Goal: Task Accomplishment & Management: Complete application form

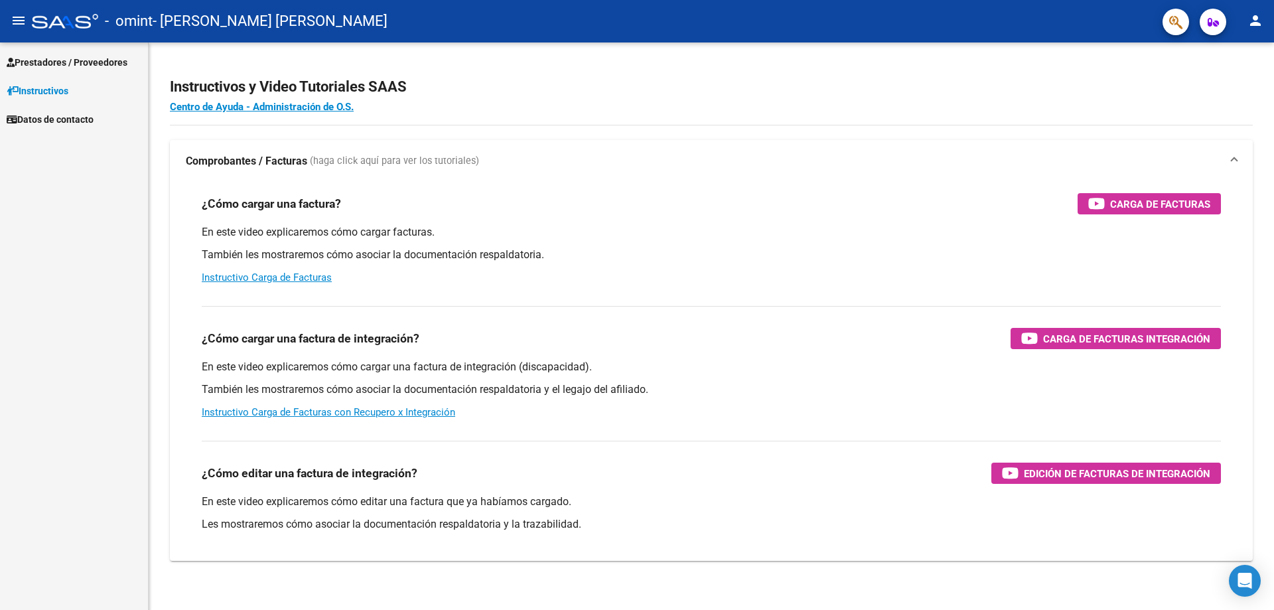
click at [1256, 23] on mat-icon "person" at bounding box center [1256, 21] width 16 height 16
click at [1213, 89] on button "exit_to_app Salir" at bounding box center [1228, 88] width 81 height 32
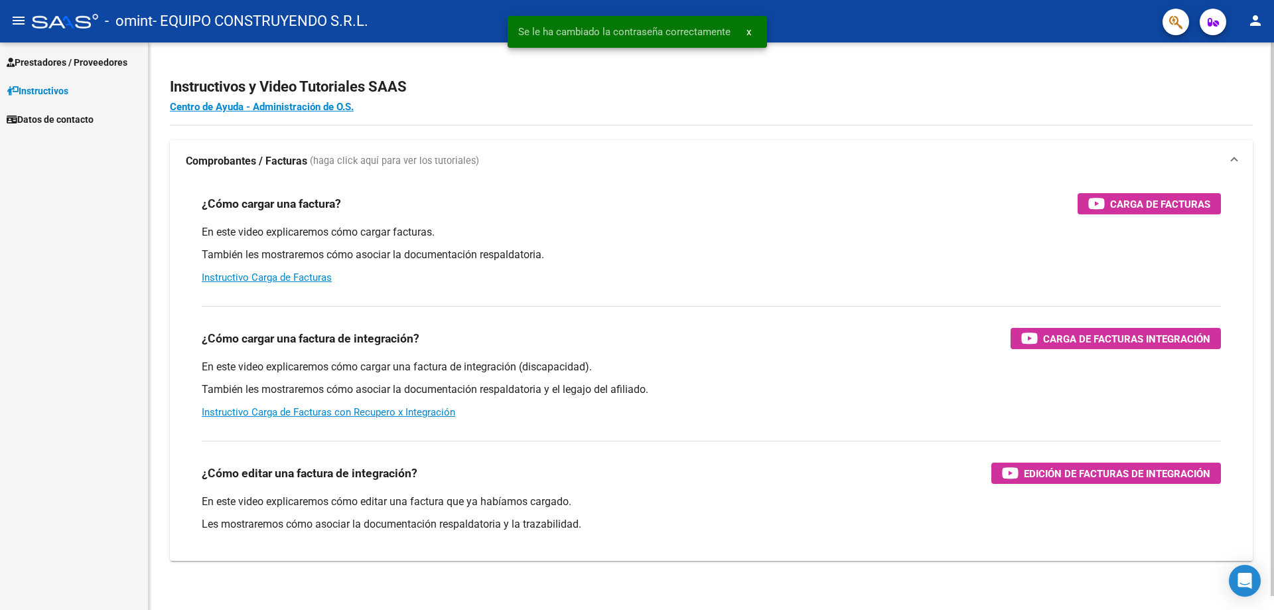
click at [1231, 100] on h4 "Centro de Ayuda - Administración de O.S." at bounding box center [711, 107] width 1083 height 15
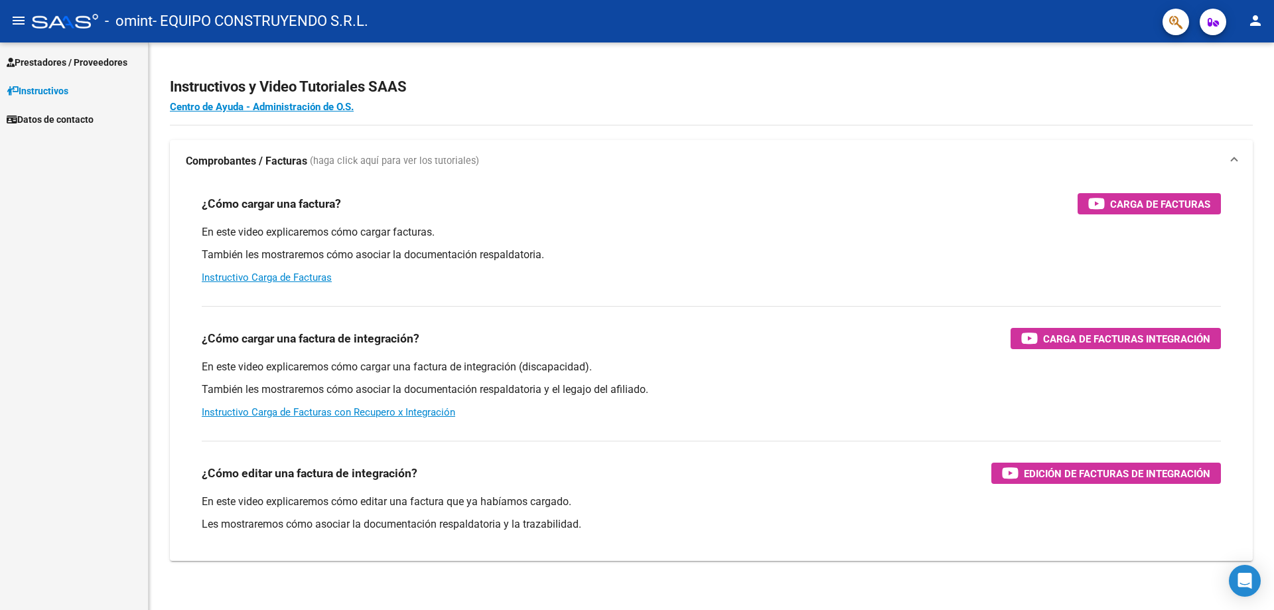
click at [26, 95] on span "Instructivos" at bounding box center [38, 91] width 62 height 15
click at [43, 62] on span "Prestadores / Proveedores" at bounding box center [67, 62] width 121 height 15
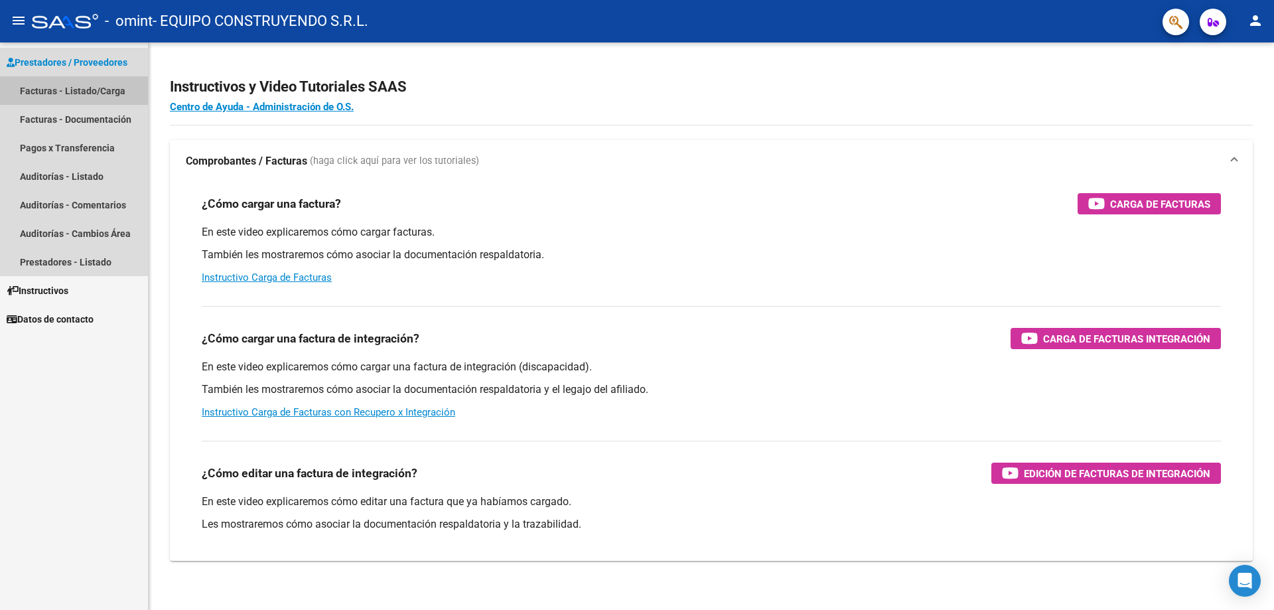
click at [44, 90] on link "Facturas - Listado/Carga" at bounding box center [74, 90] width 148 height 29
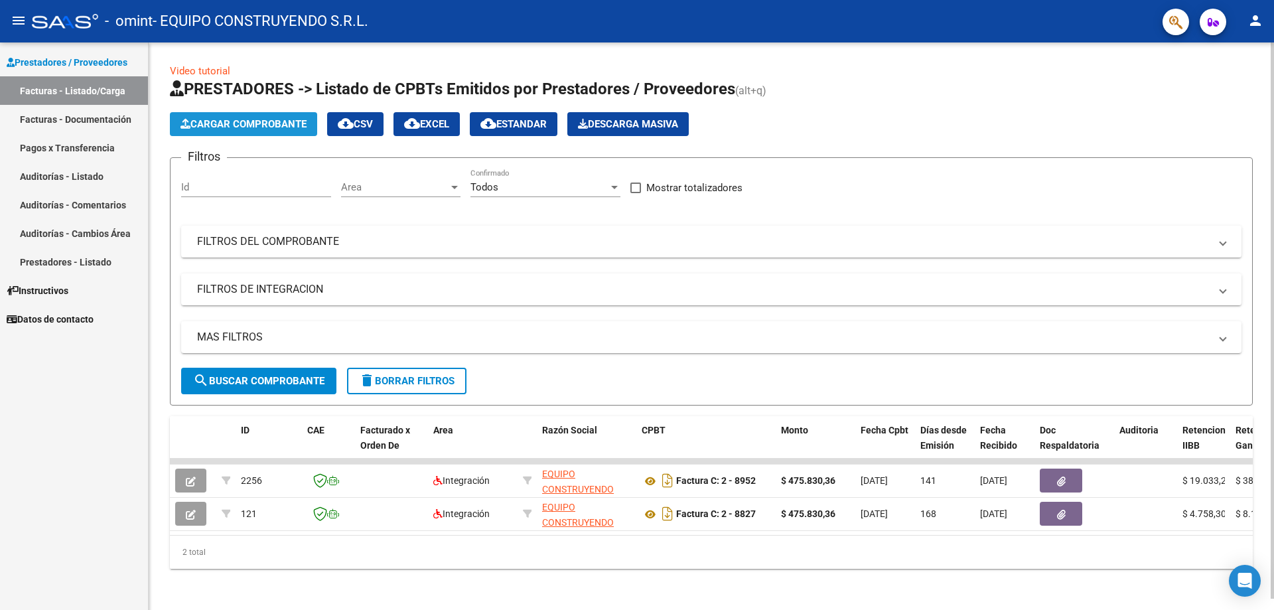
click at [230, 122] on span "Cargar Comprobante" at bounding box center [244, 124] width 126 height 12
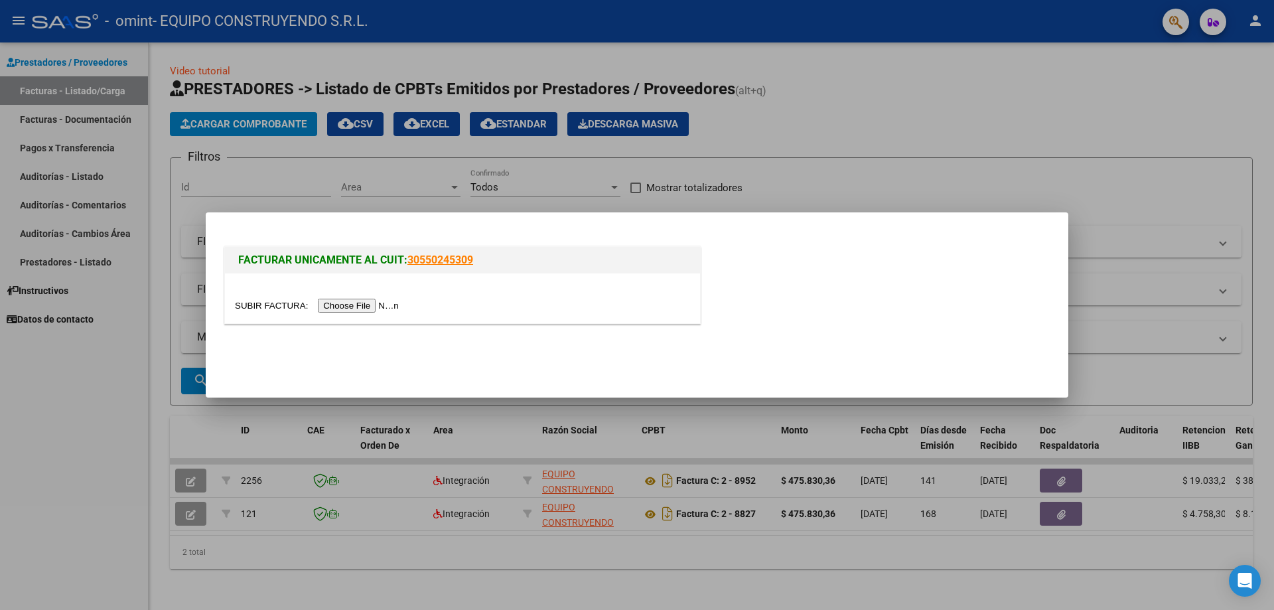
click at [779, 596] on div at bounding box center [637, 305] width 1274 height 610
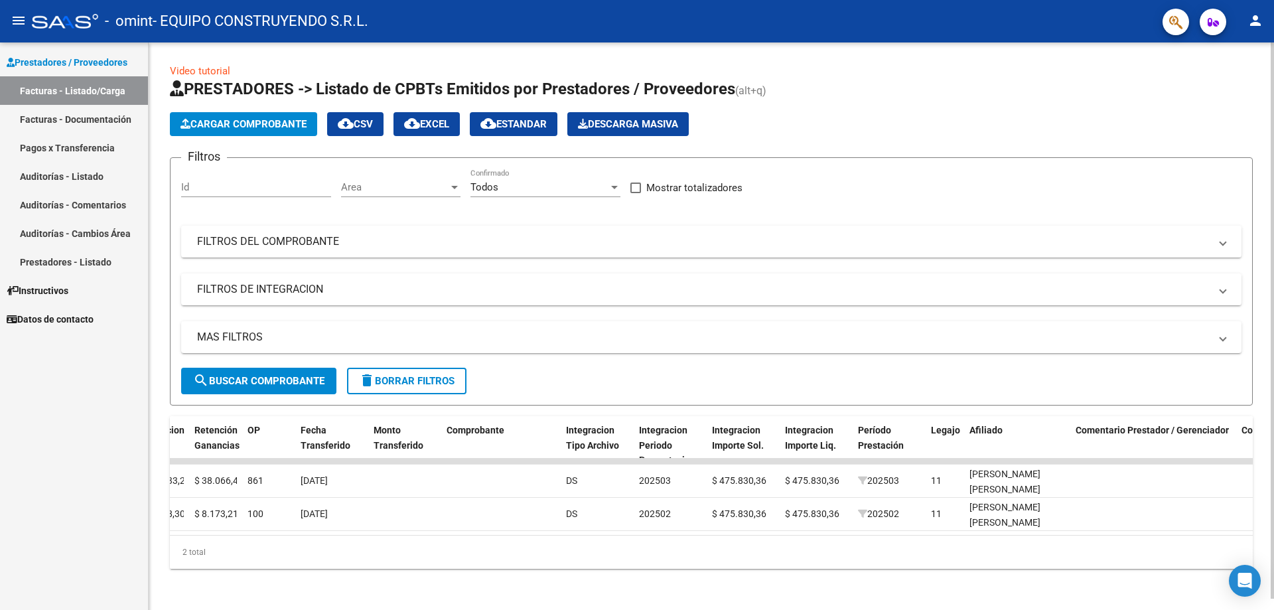
scroll to position [0, 1040]
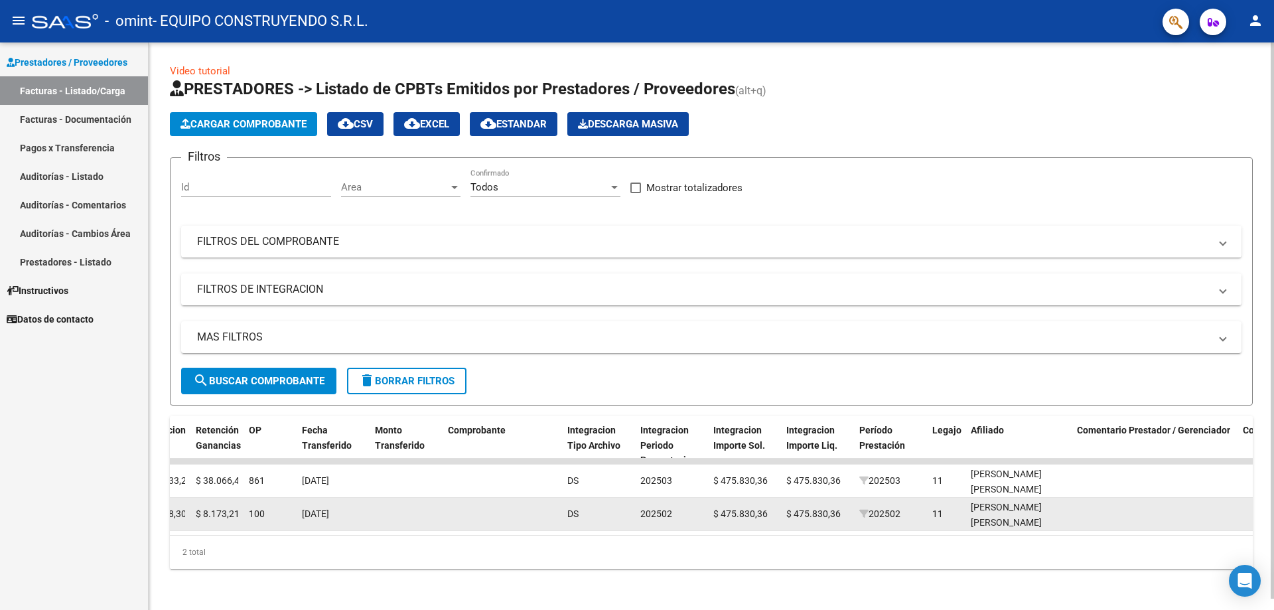
drag, startPoint x: 904, startPoint y: 548, endPoint x: 261, endPoint y: 502, distance: 645.4
click at [261, 503] on div "ID CAE Facturado x Orden De Area Razón Social CPBT Monto Fecha Cpbt Días desde …" at bounding box center [711, 492] width 1083 height 153
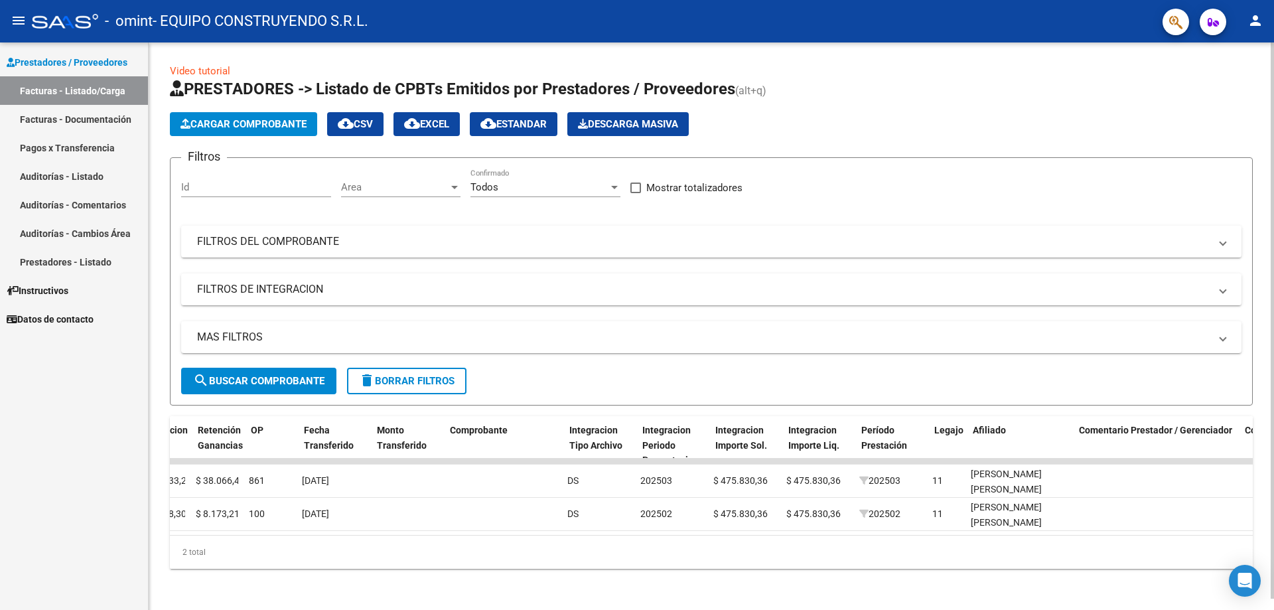
scroll to position [0, 0]
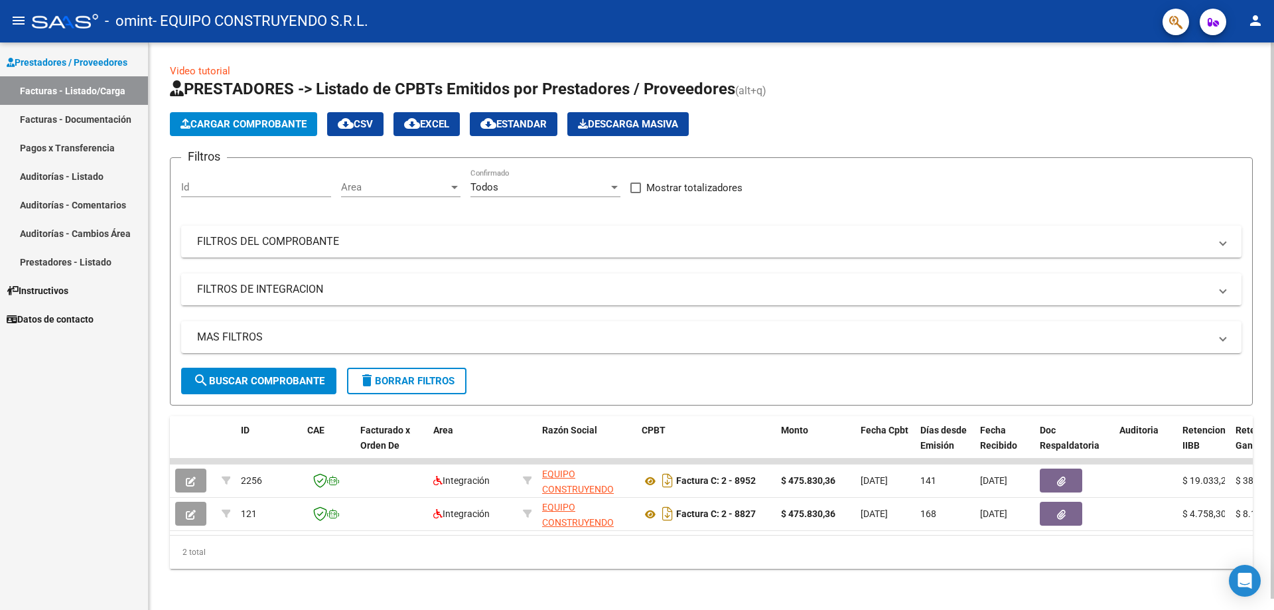
click at [558, 279] on mat-expansion-panel-header "FILTROS DE INTEGRACION" at bounding box center [711, 289] width 1060 height 32
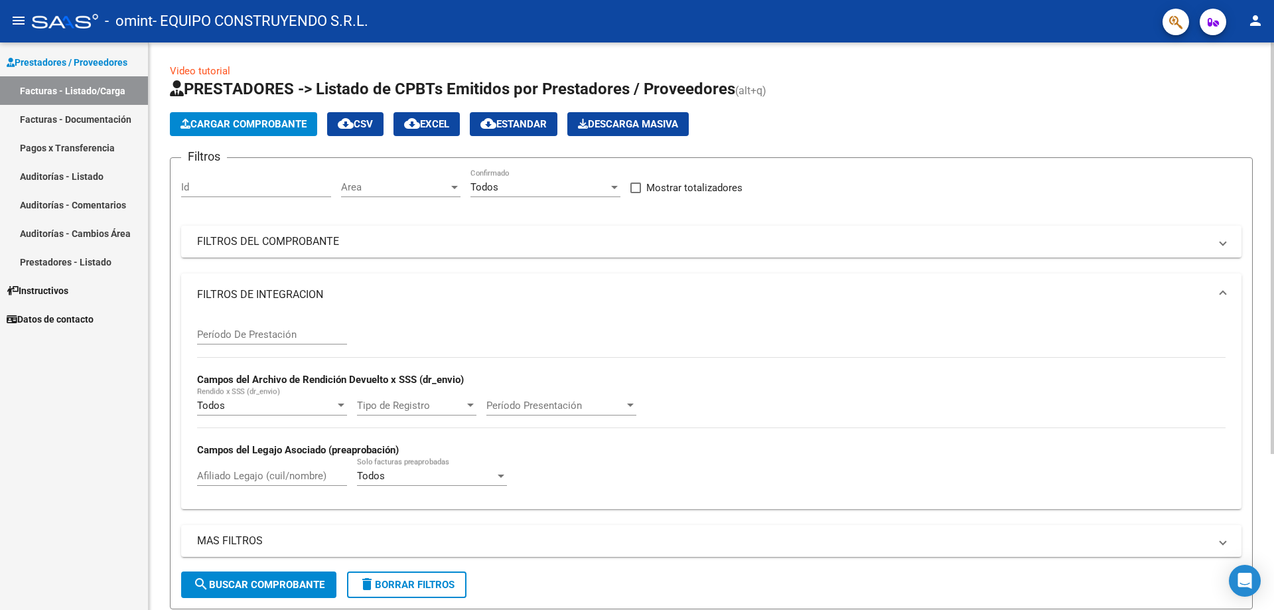
click at [258, 120] on span "Cargar Comprobante" at bounding box center [244, 124] width 126 height 12
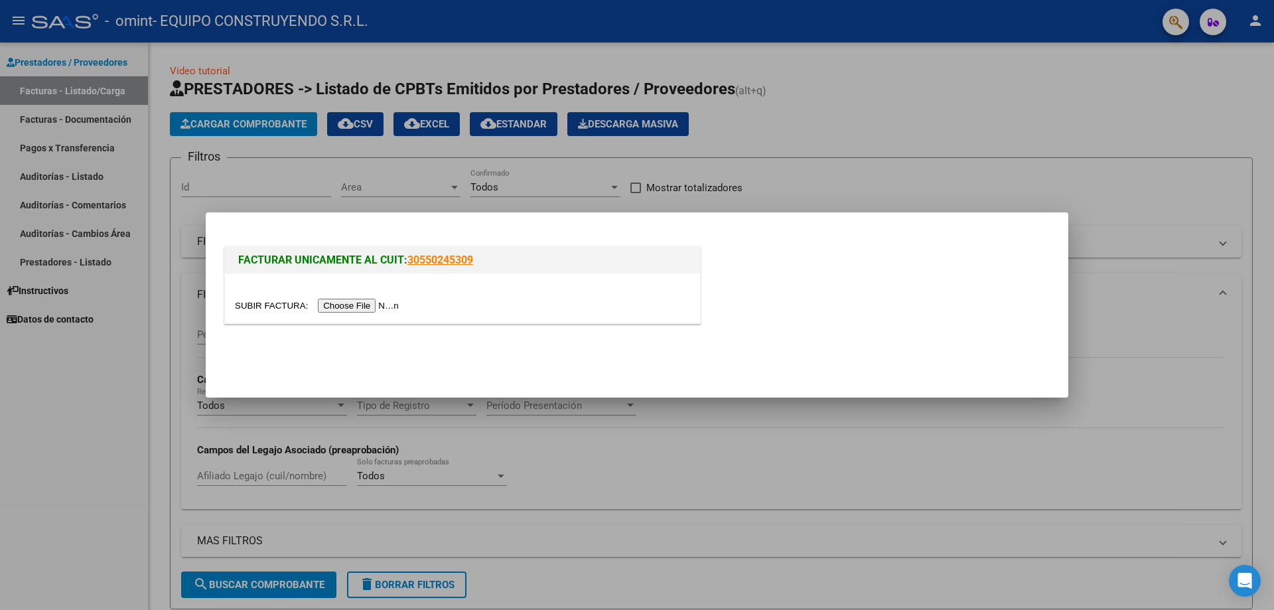
click at [375, 305] on input "file" at bounding box center [319, 306] width 168 height 14
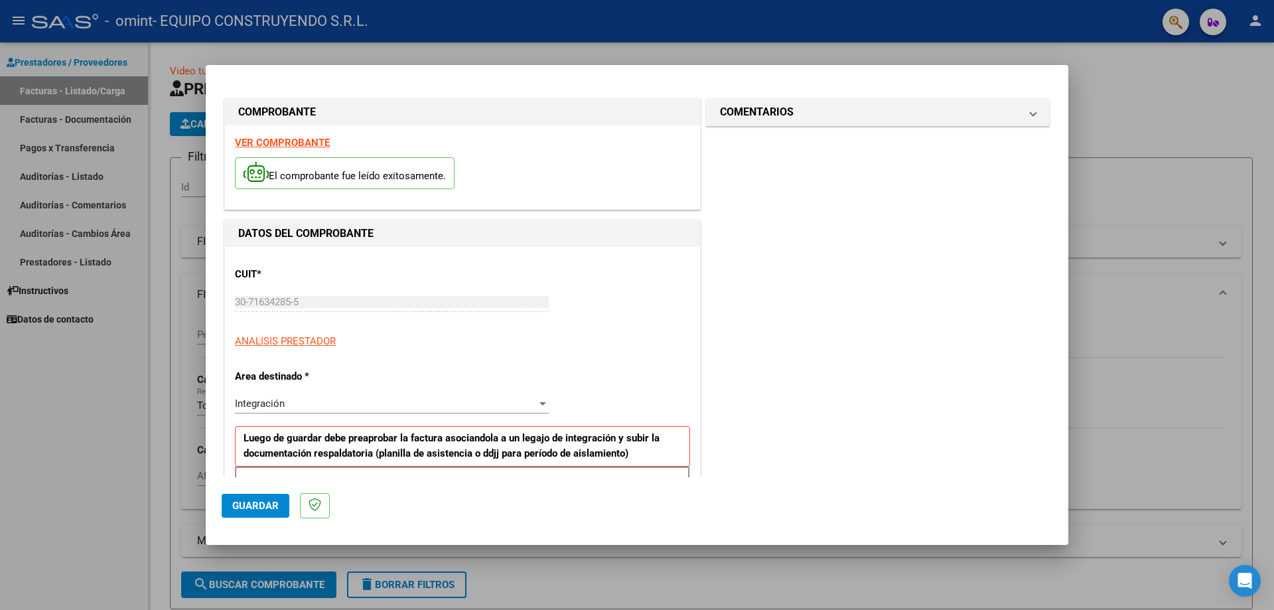
click at [261, 397] on div "Integración Seleccionar Area" at bounding box center [392, 404] width 314 height 20
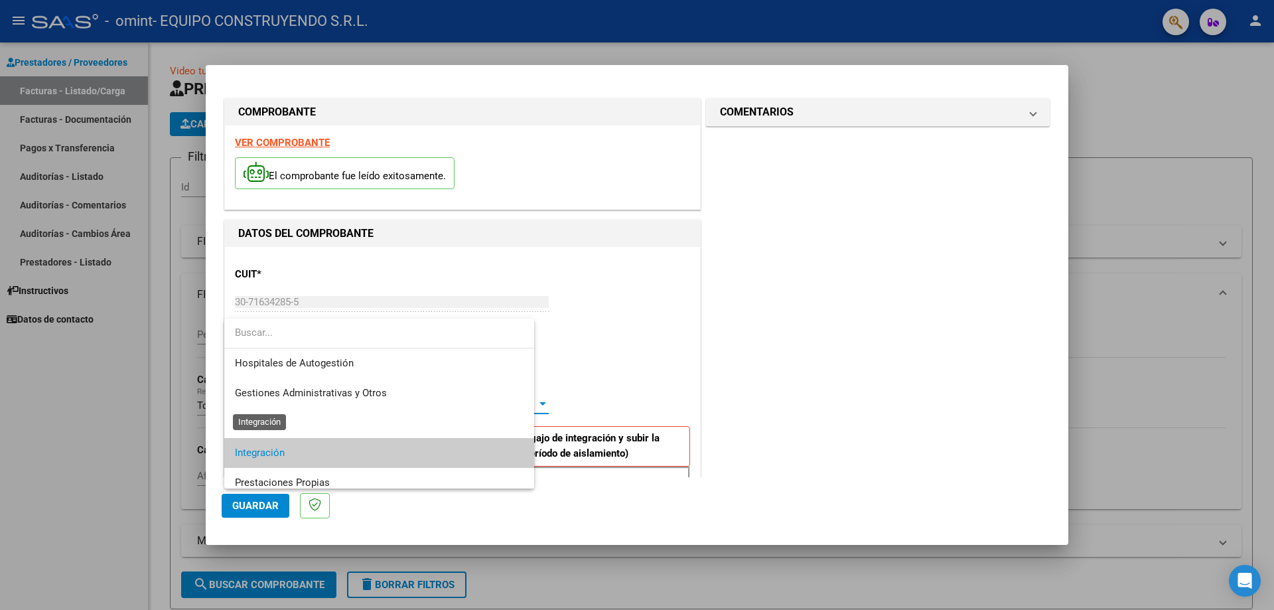
scroll to position [50, 0]
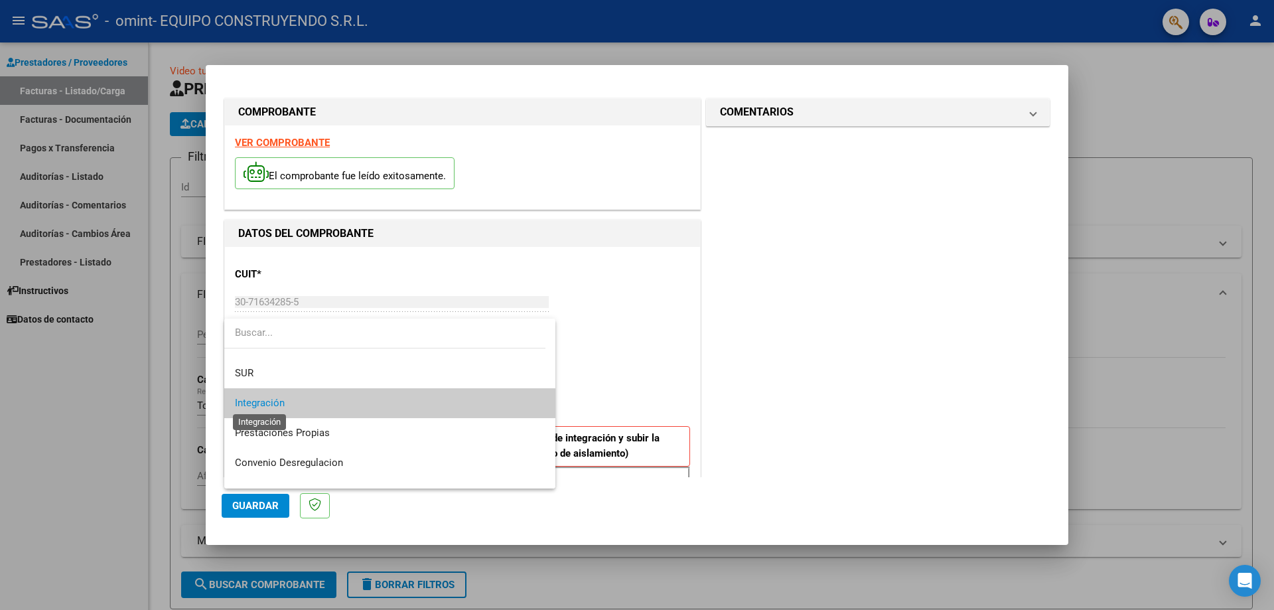
click at [273, 403] on span "Integración" at bounding box center [260, 403] width 50 height 12
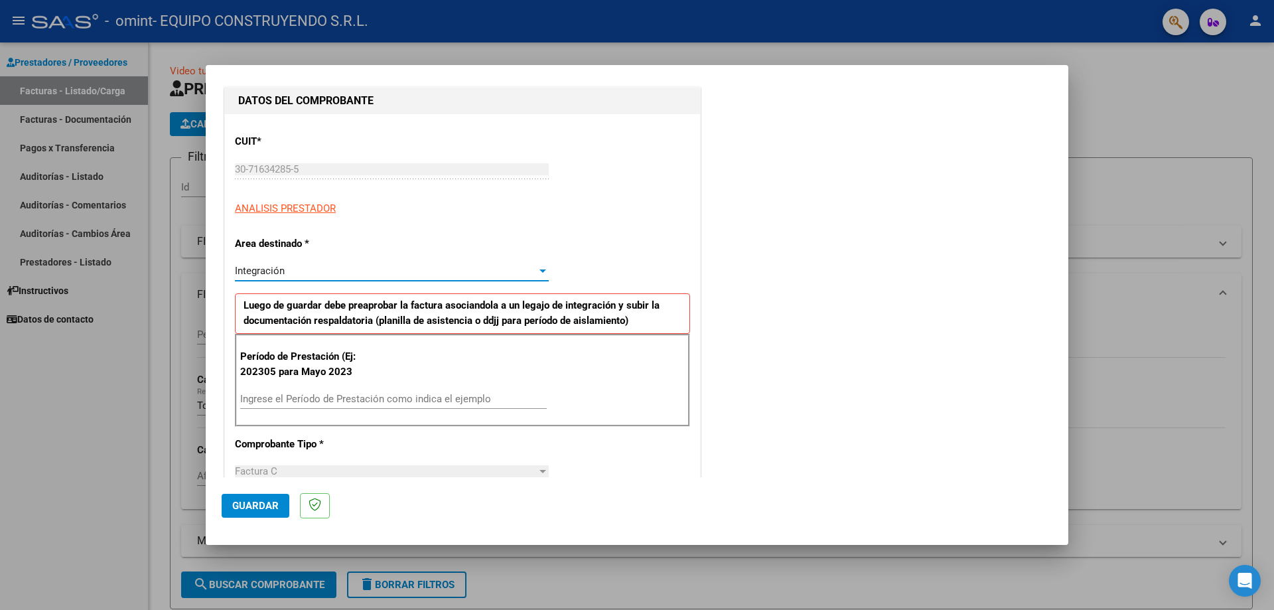
scroll to position [199, 0]
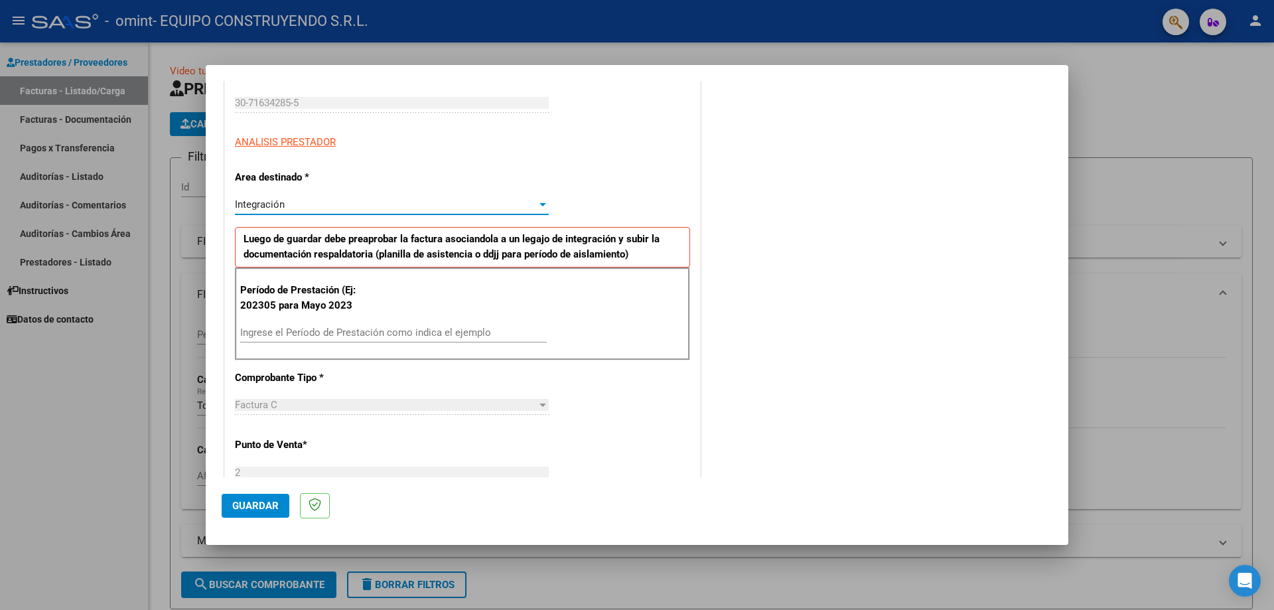
click at [280, 333] on input "Ingrese el Período de Prestación como indica el ejemplo" at bounding box center [393, 332] width 307 height 12
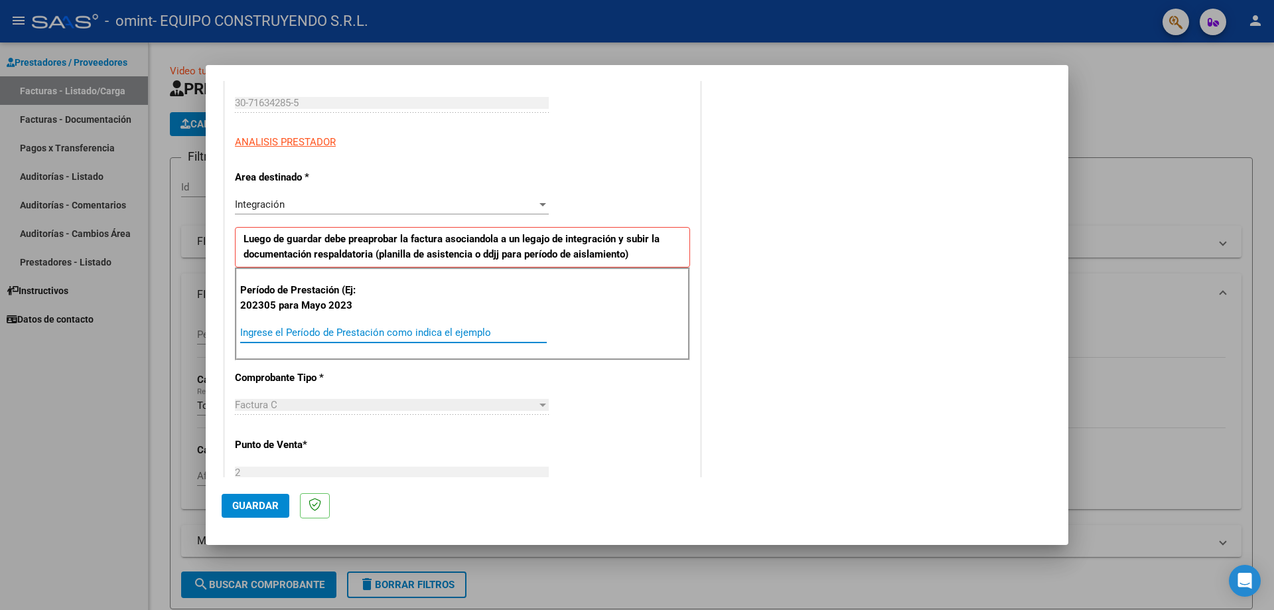
click at [540, 203] on div at bounding box center [543, 204] width 7 height 3
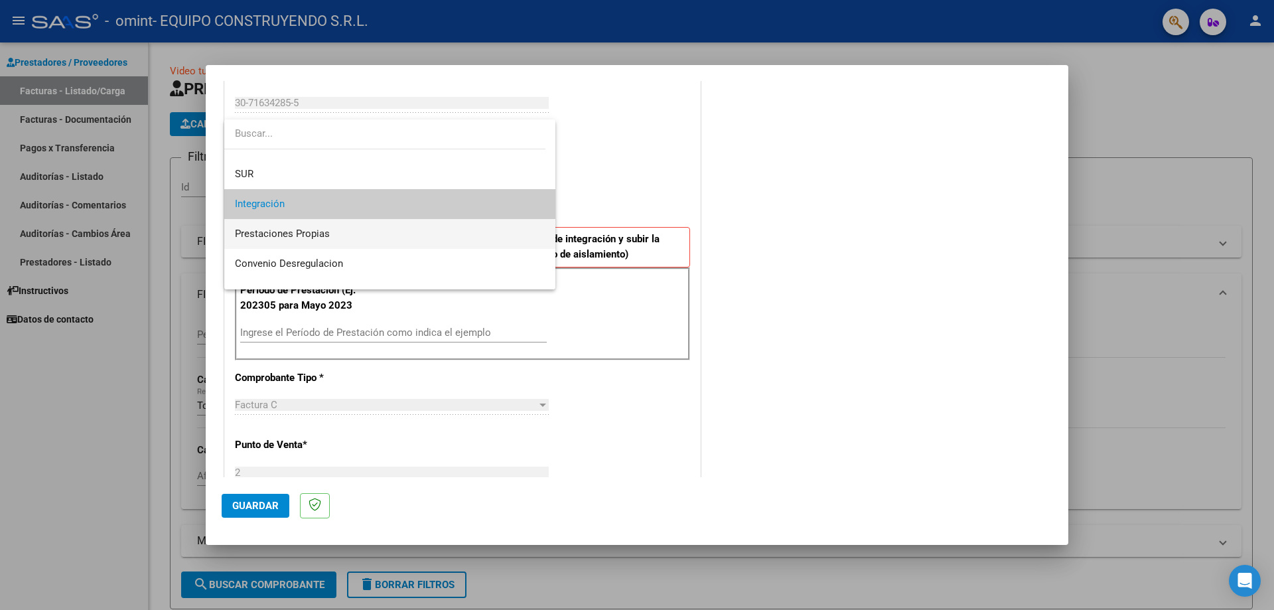
scroll to position [99, 0]
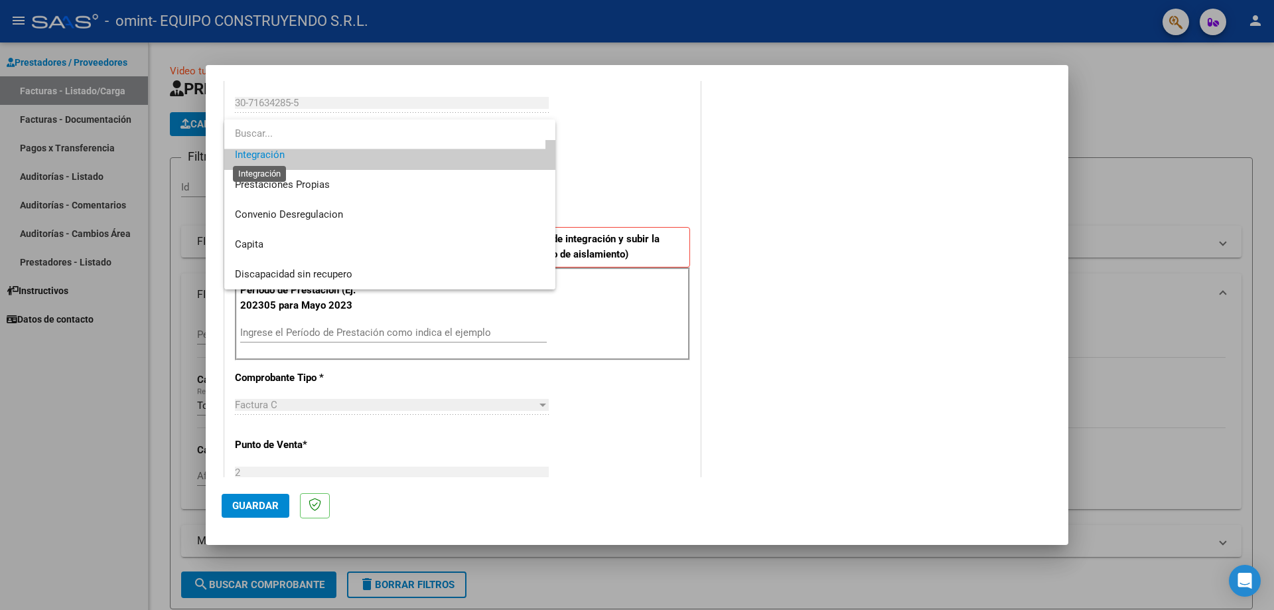
click at [245, 158] on span "Integración" at bounding box center [260, 155] width 50 height 12
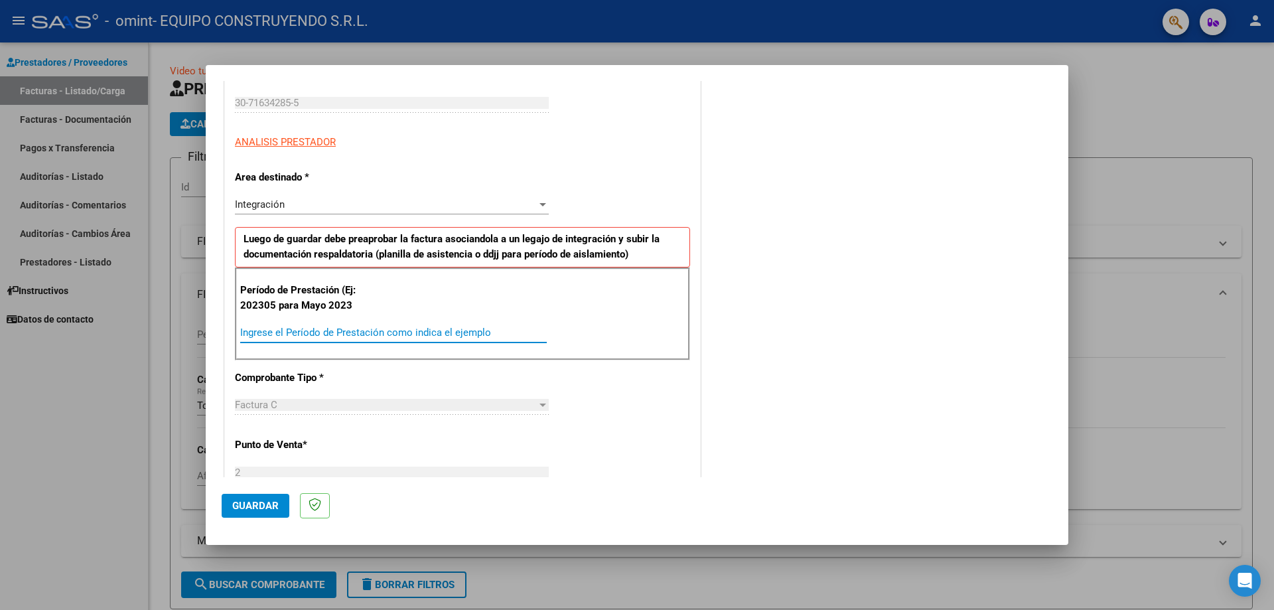
click at [277, 336] on input "Ingrese el Período de Prestación como indica el ejemplo" at bounding box center [393, 332] width 307 height 12
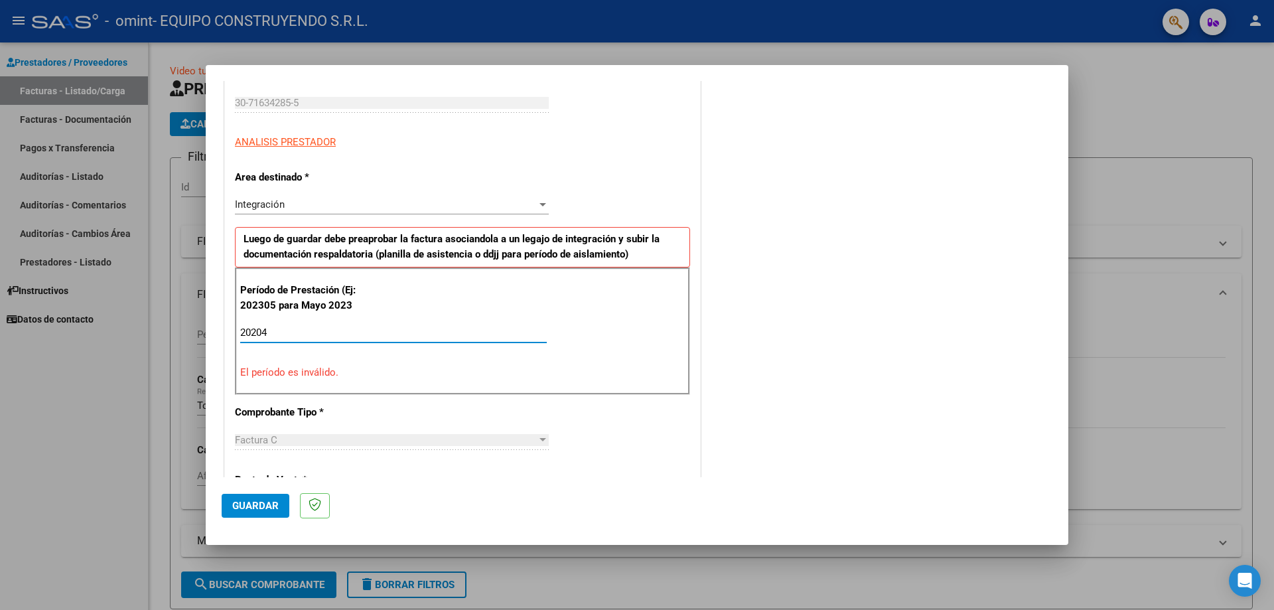
click at [259, 330] on input "20204" at bounding box center [393, 332] width 307 height 12
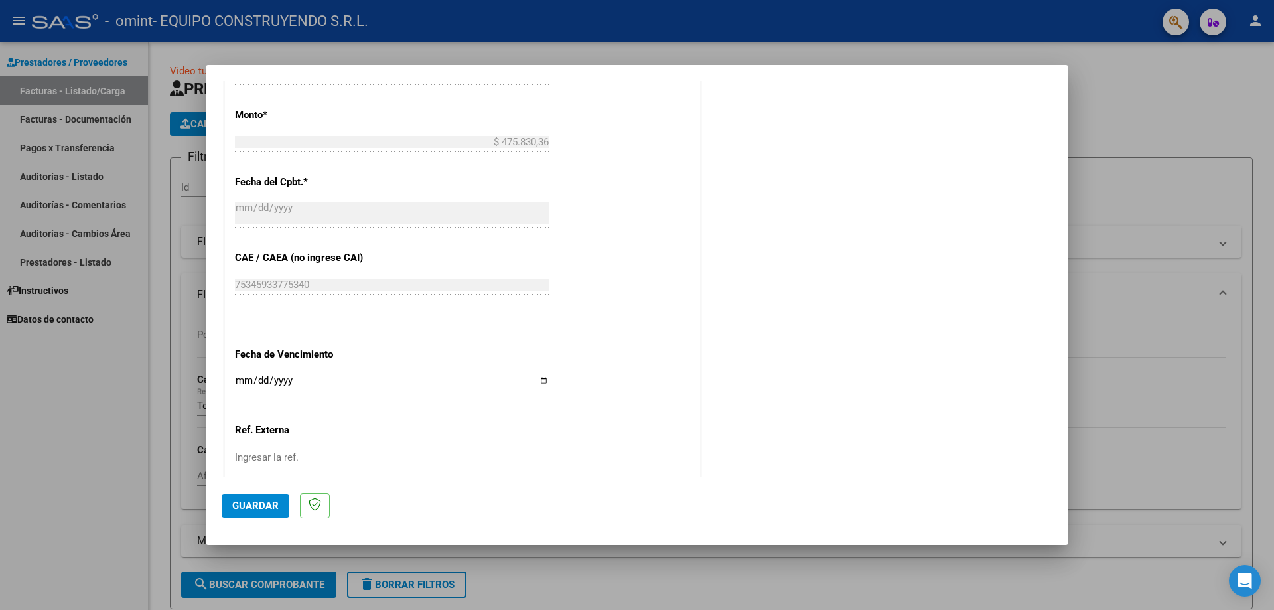
scroll to position [747, 0]
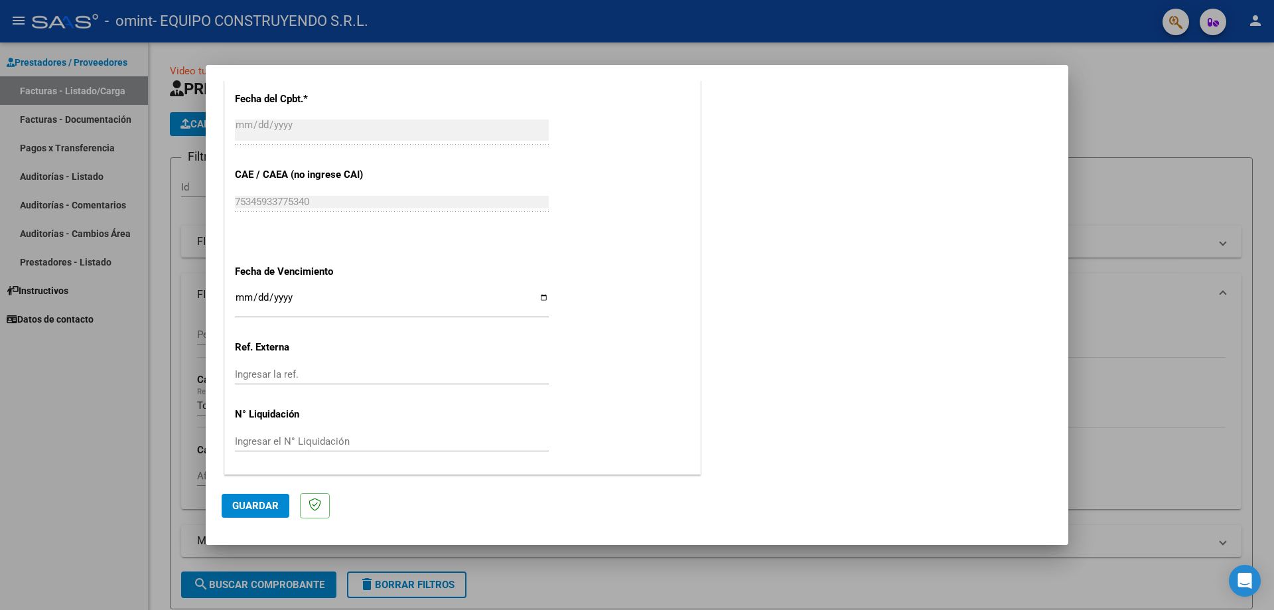
type input "202504"
click at [238, 296] on input "Ingresar la fecha" at bounding box center [392, 302] width 314 height 21
type input "2025-08-21"
click at [254, 500] on span "Guardar" at bounding box center [255, 506] width 46 height 12
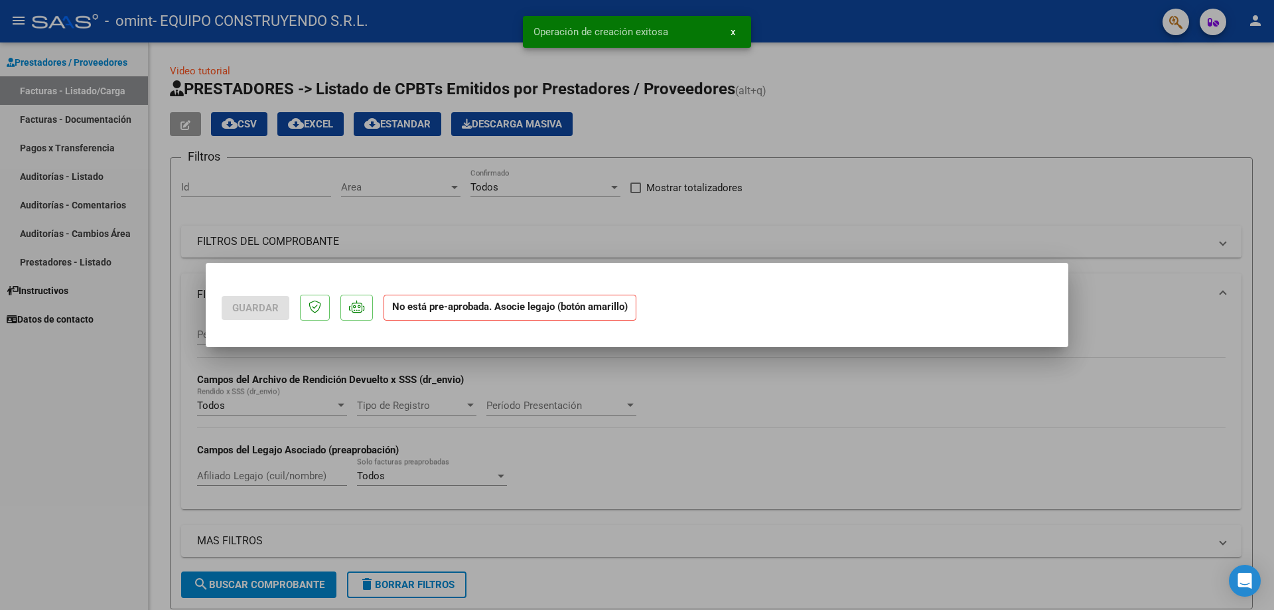
scroll to position [0, 0]
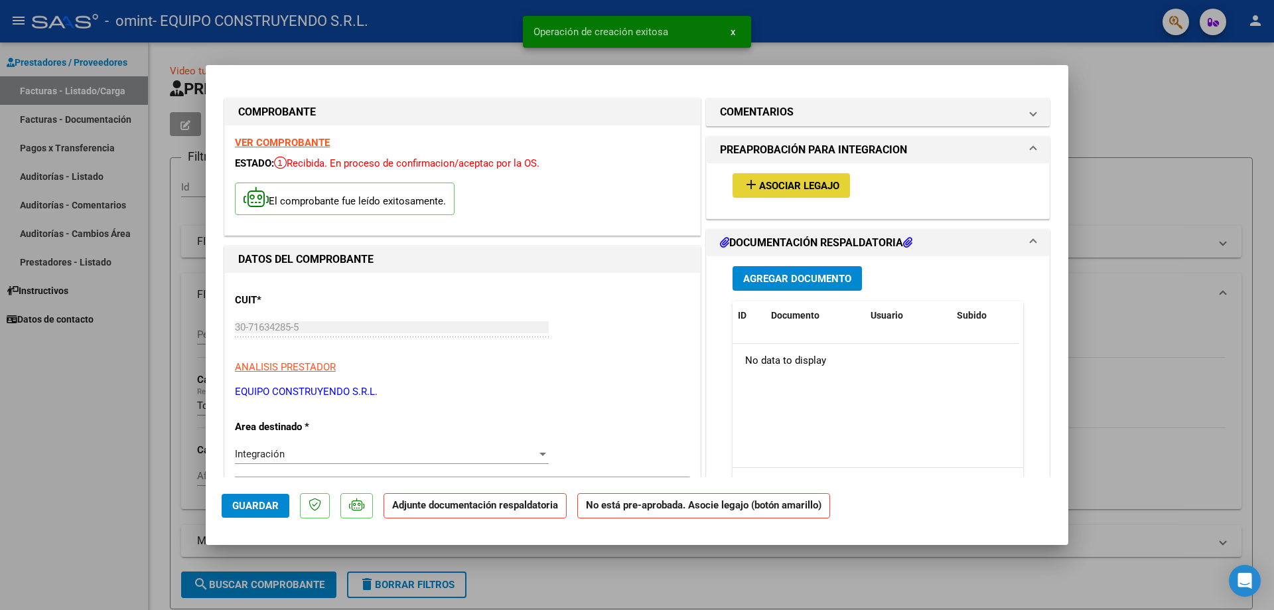
click at [807, 178] on button "add Asociar Legajo" at bounding box center [791, 185] width 117 height 25
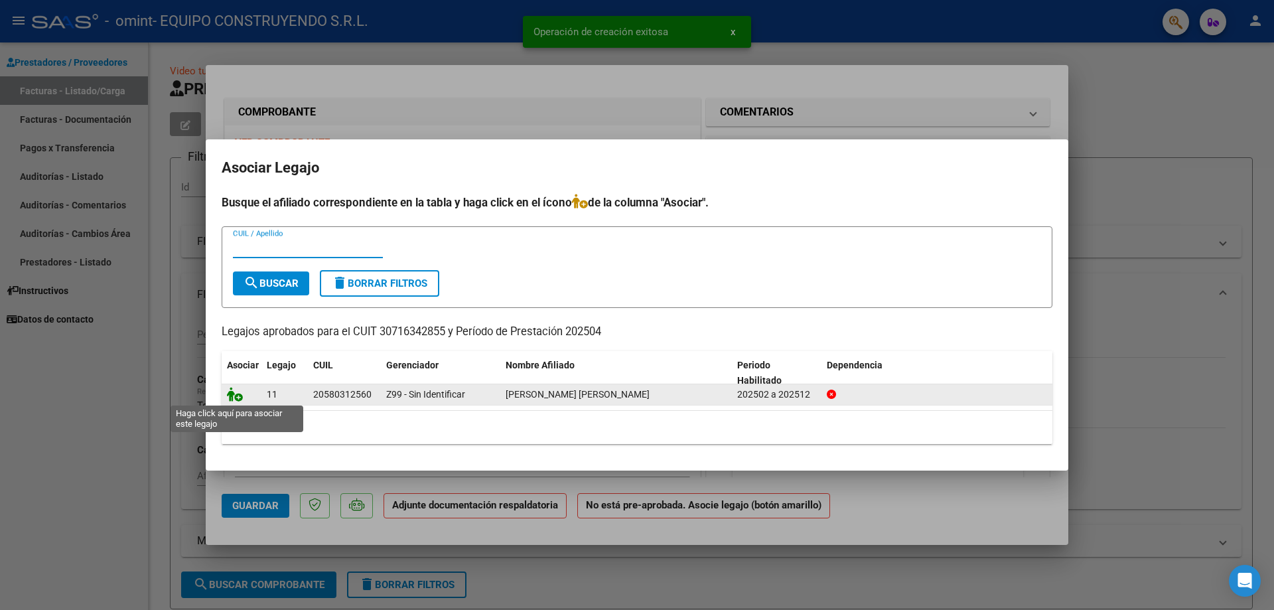
click at [234, 397] on icon at bounding box center [235, 394] width 16 height 15
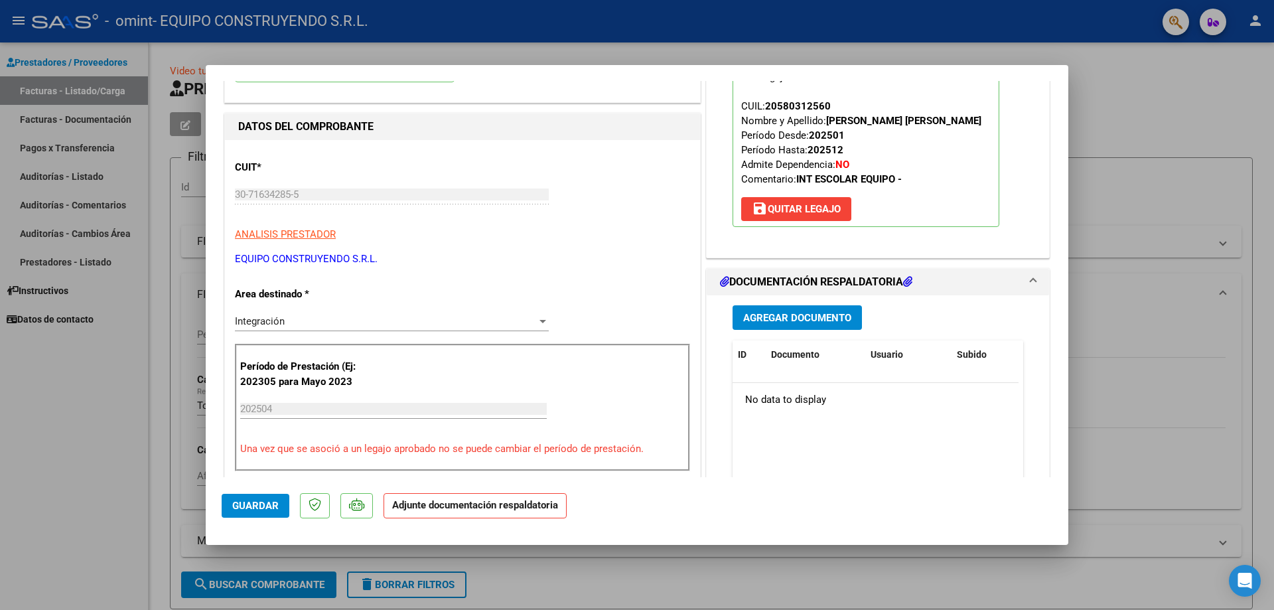
scroll to position [199, 0]
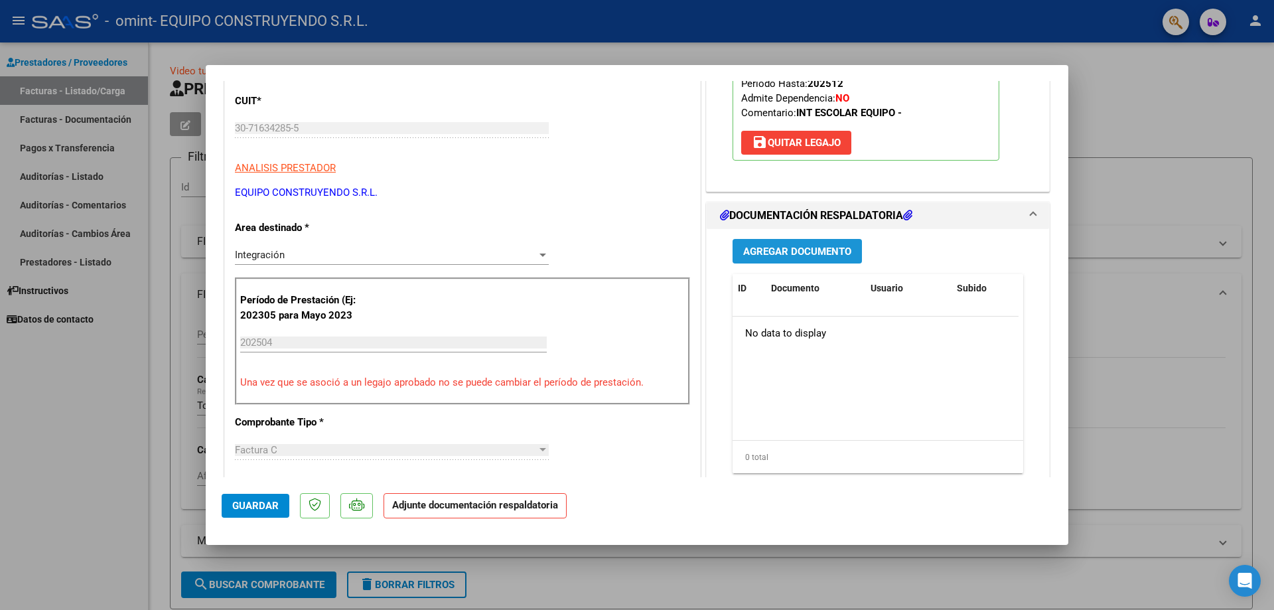
click at [792, 256] on span "Agregar Documento" at bounding box center [797, 252] width 108 height 12
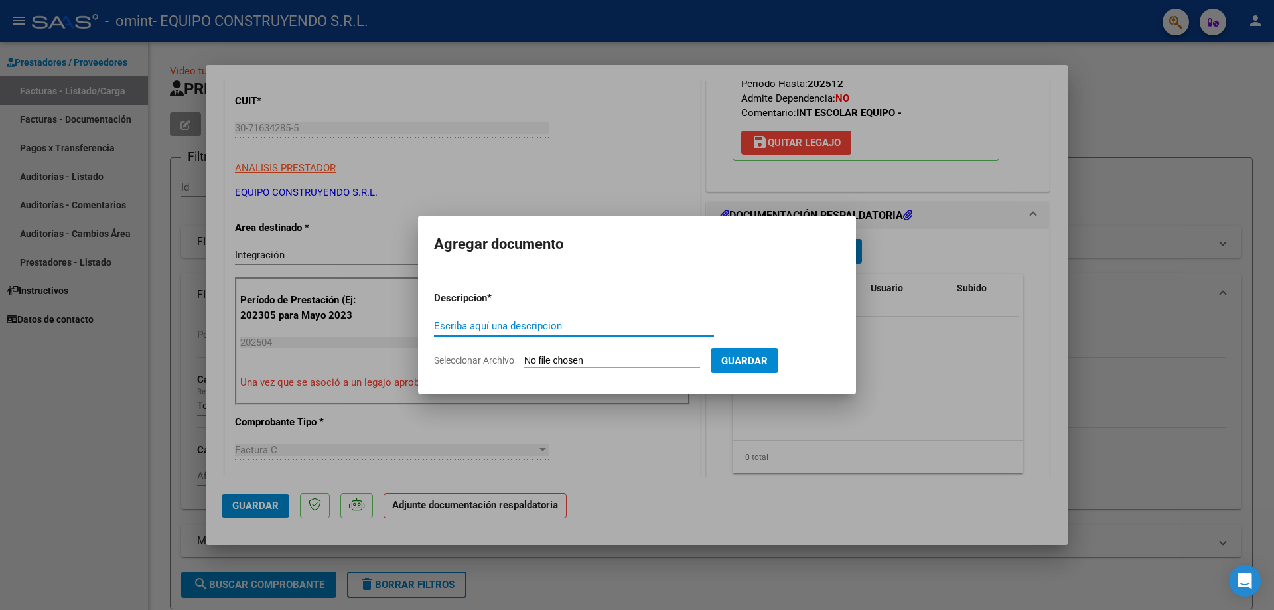
click at [491, 323] on input "Escriba aquí una descripcion" at bounding box center [574, 326] width 280 height 12
type input "planilla abril"
click at [540, 362] on input "Seleccionar Archivo" at bounding box center [612, 361] width 176 height 13
type input "C:\fakepath\ABRIL GOMEZ GALEANO.pdf"
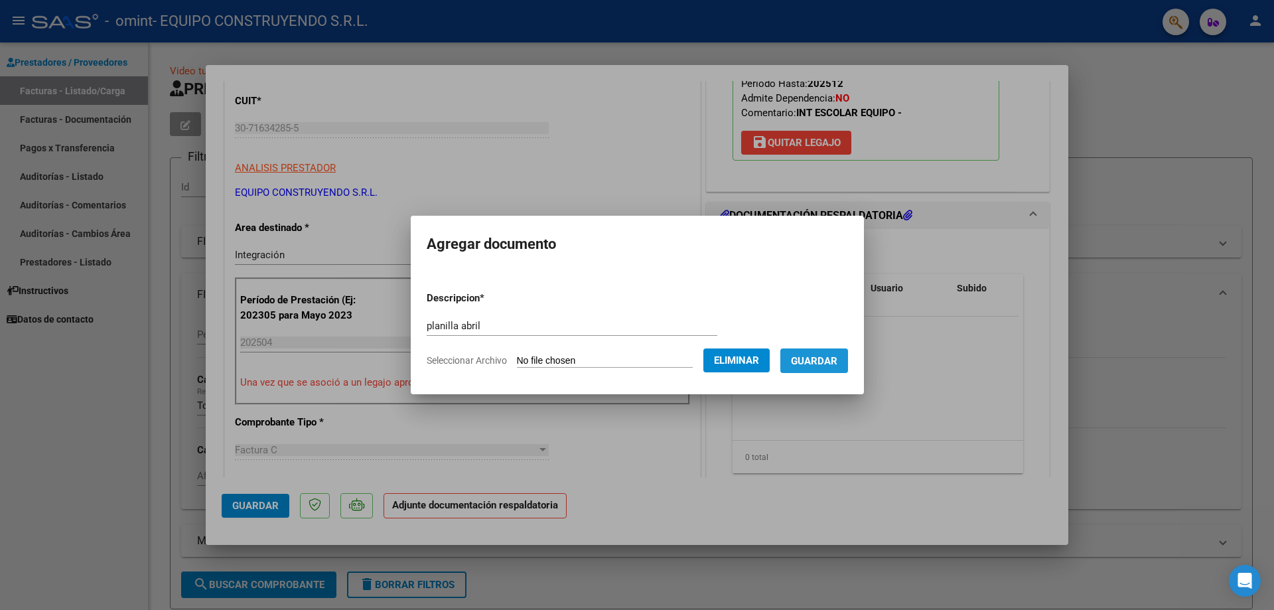
click at [822, 365] on span "Guardar" at bounding box center [814, 361] width 46 height 12
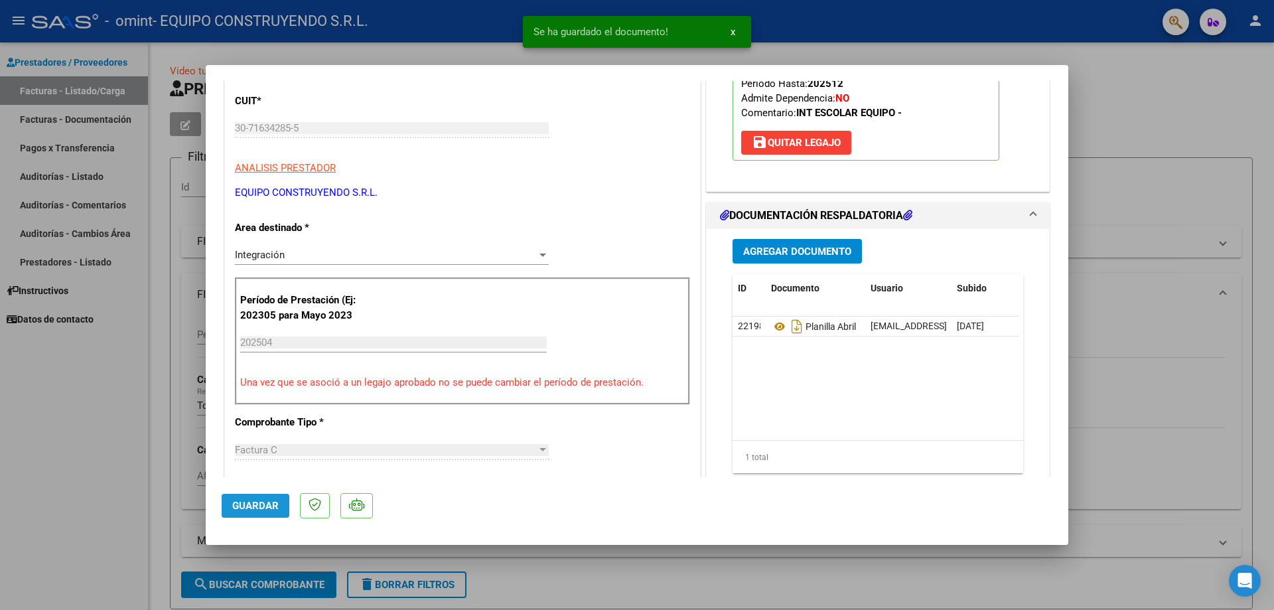
click at [255, 508] on span "Guardar" at bounding box center [255, 506] width 46 height 12
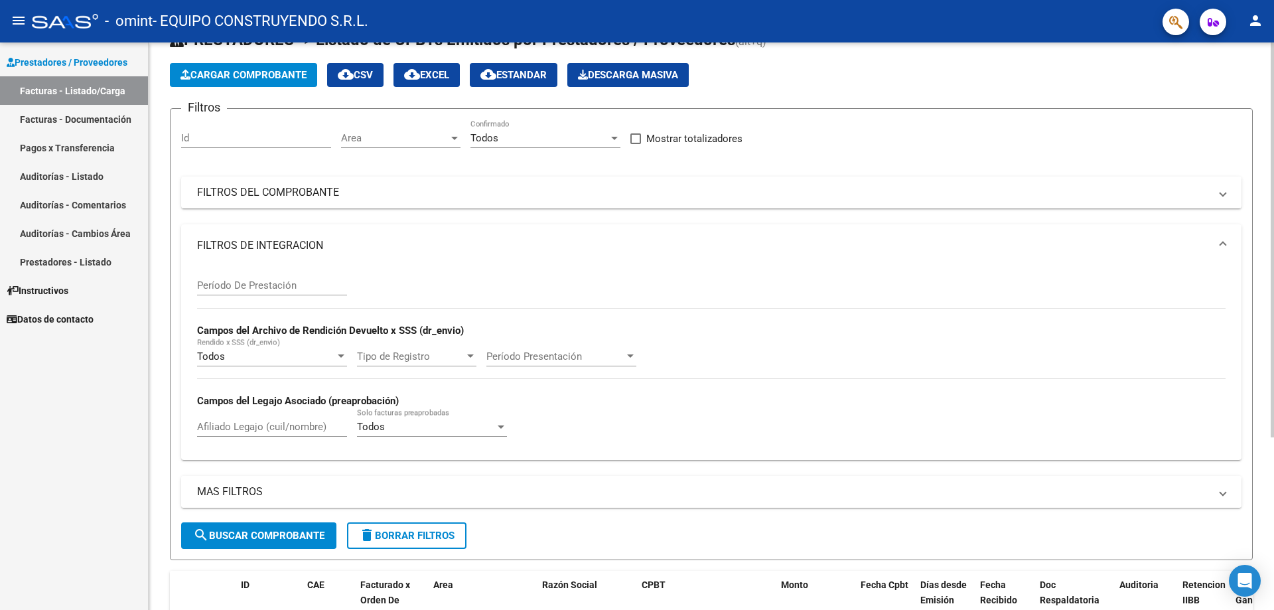
scroll to position [0, 0]
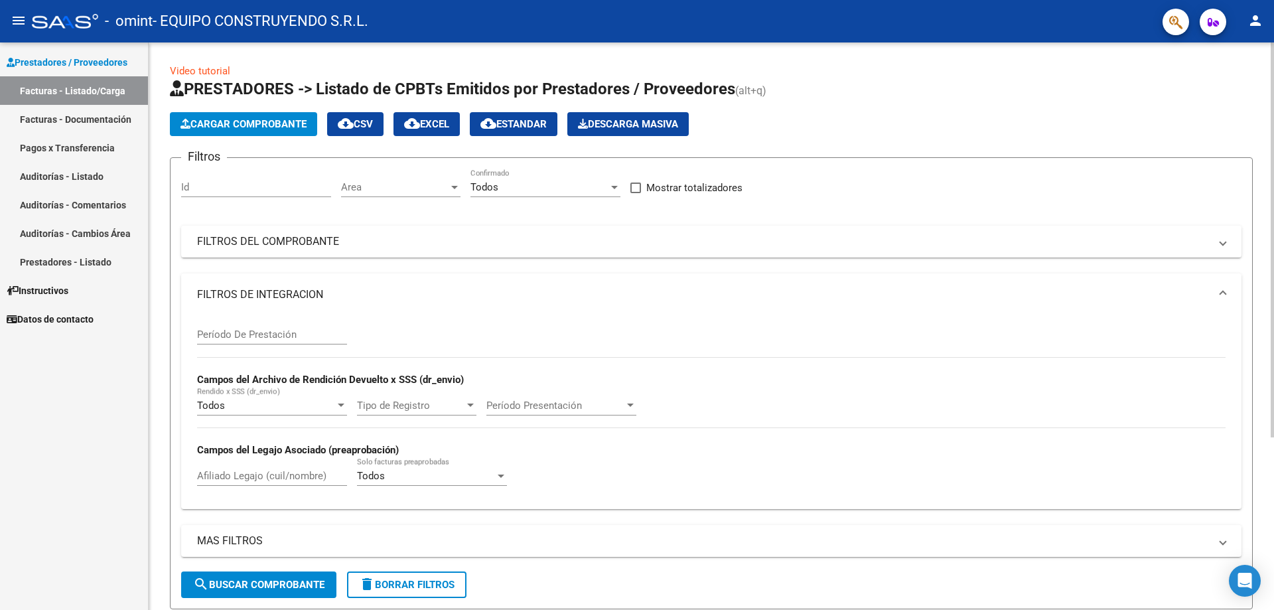
click at [273, 112] on button "Cargar Comprobante" at bounding box center [243, 124] width 147 height 24
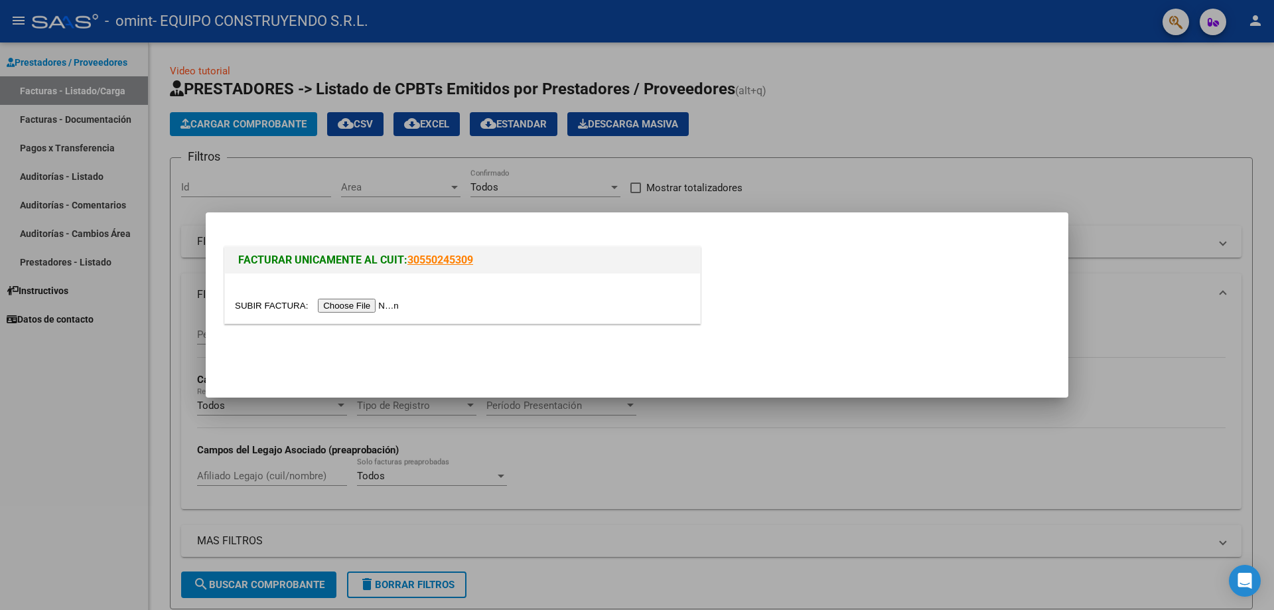
click at [384, 307] on input "file" at bounding box center [319, 306] width 168 height 14
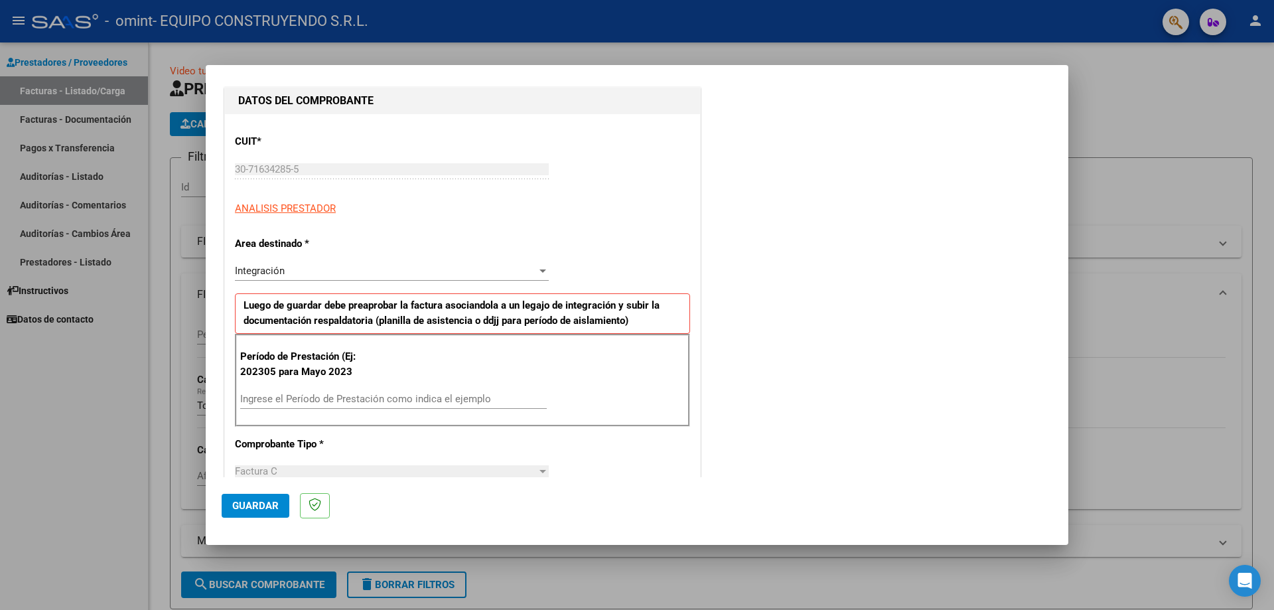
scroll to position [265, 0]
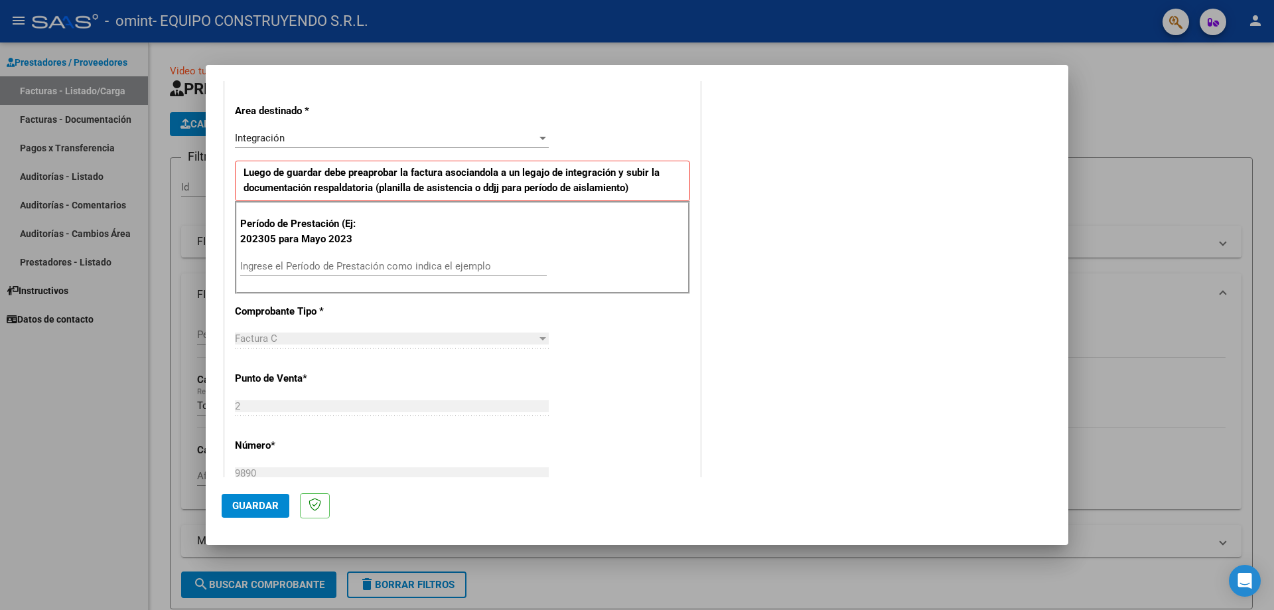
click at [282, 268] on input "Ingrese el Período de Prestación como indica el ejemplo" at bounding box center [393, 266] width 307 height 12
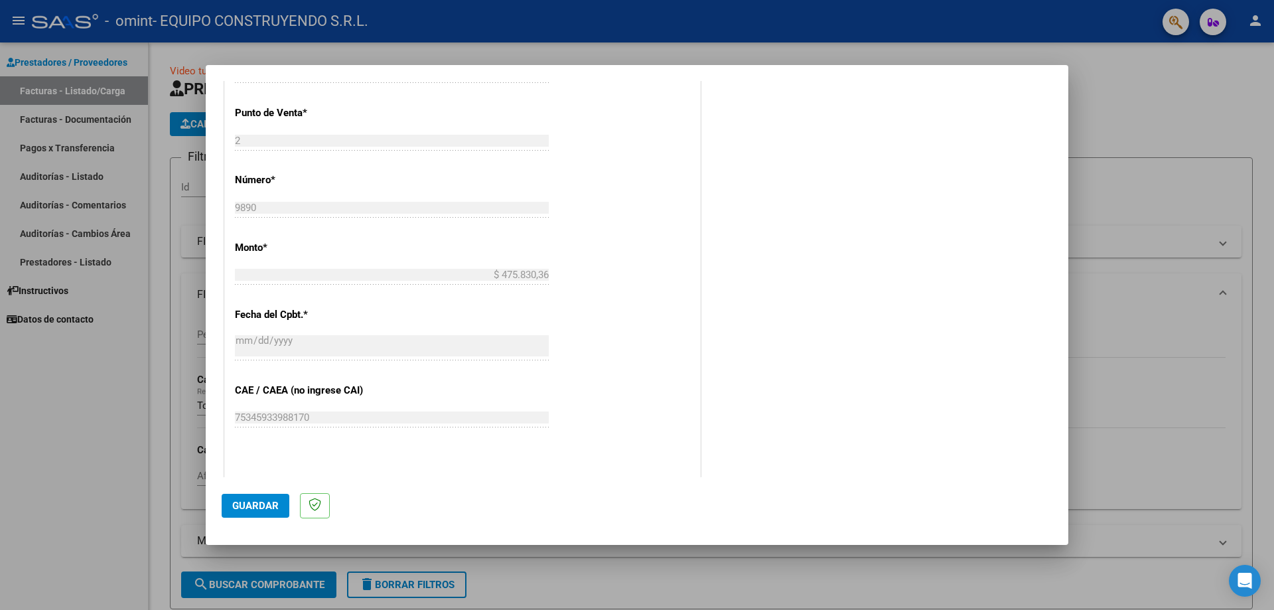
scroll to position [730, 0]
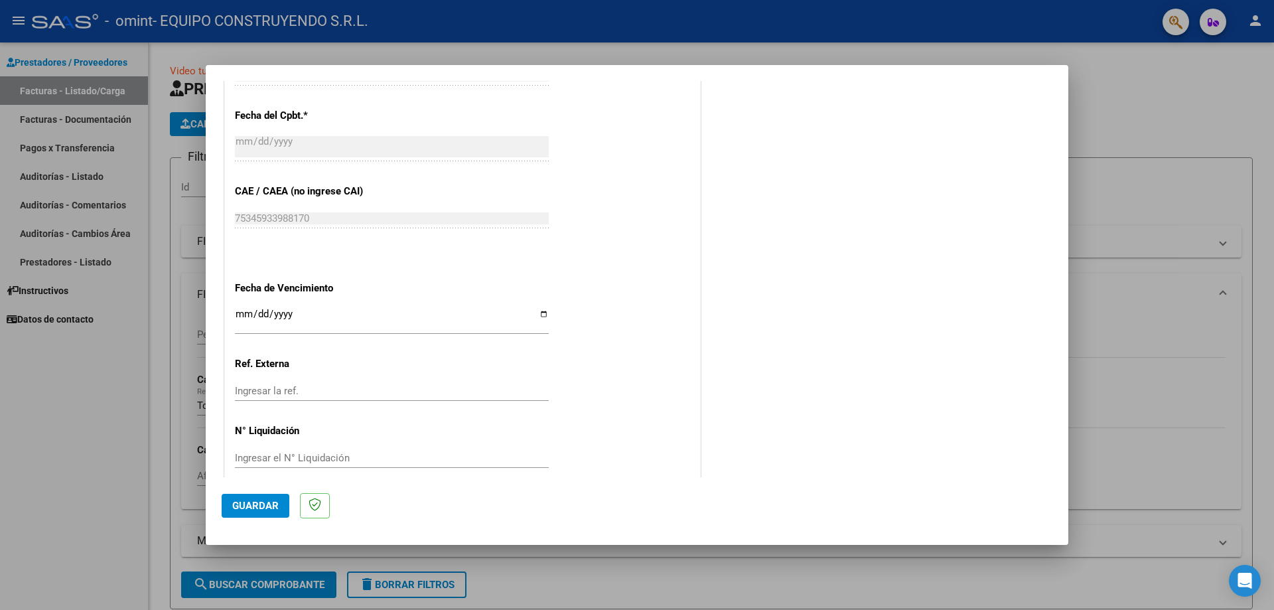
type input "202505"
click at [337, 315] on input "Ingresar la fecha" at bounding box center [392, 319] width 314 height 21
type input "2025-08-21"
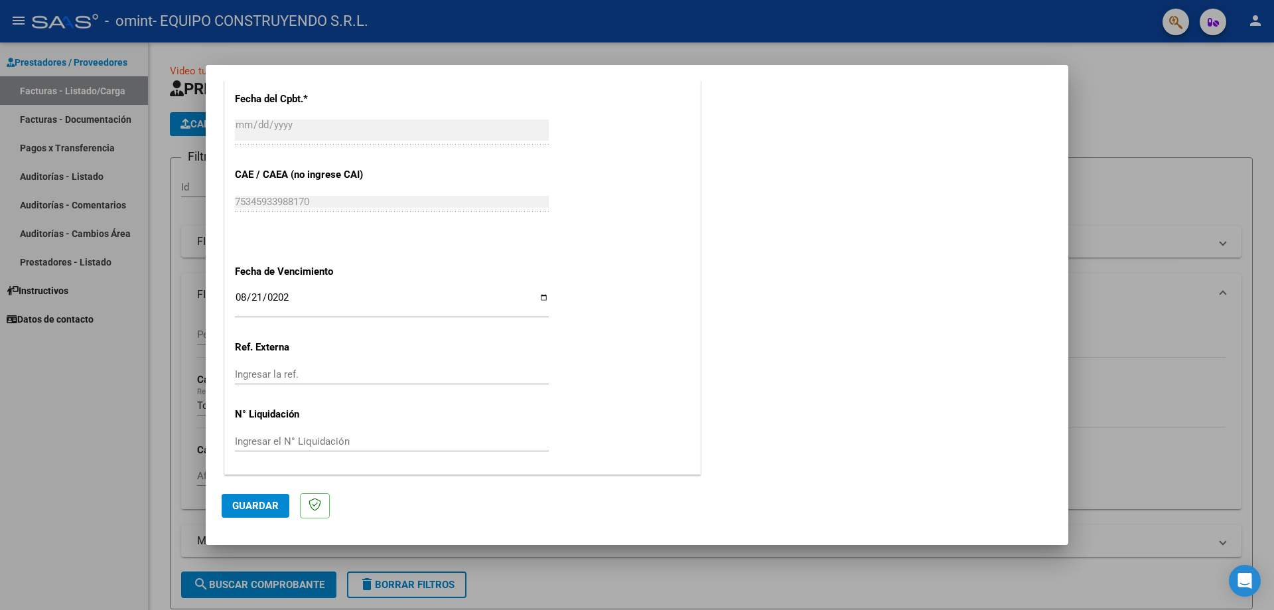
click at [269, 501] on span "Guardar" at bounding box center [255, 506] width 46 height 12
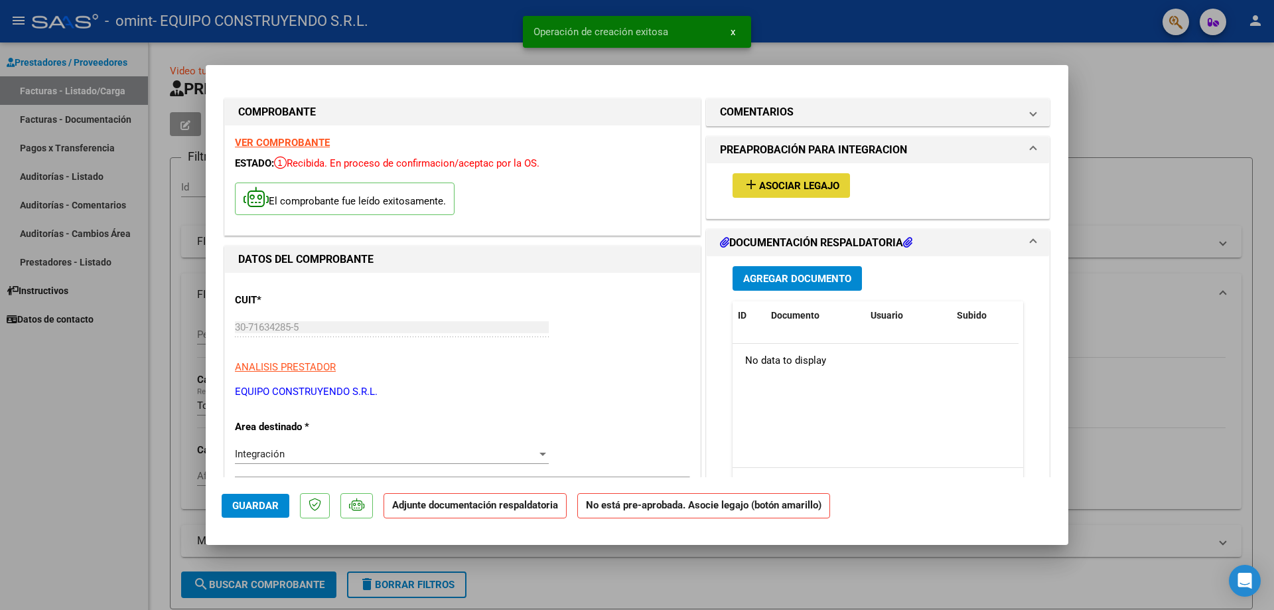
click at [815, 177] on button "add Asociar Legajo" at bounding box center [791, 185] width 117 height 25
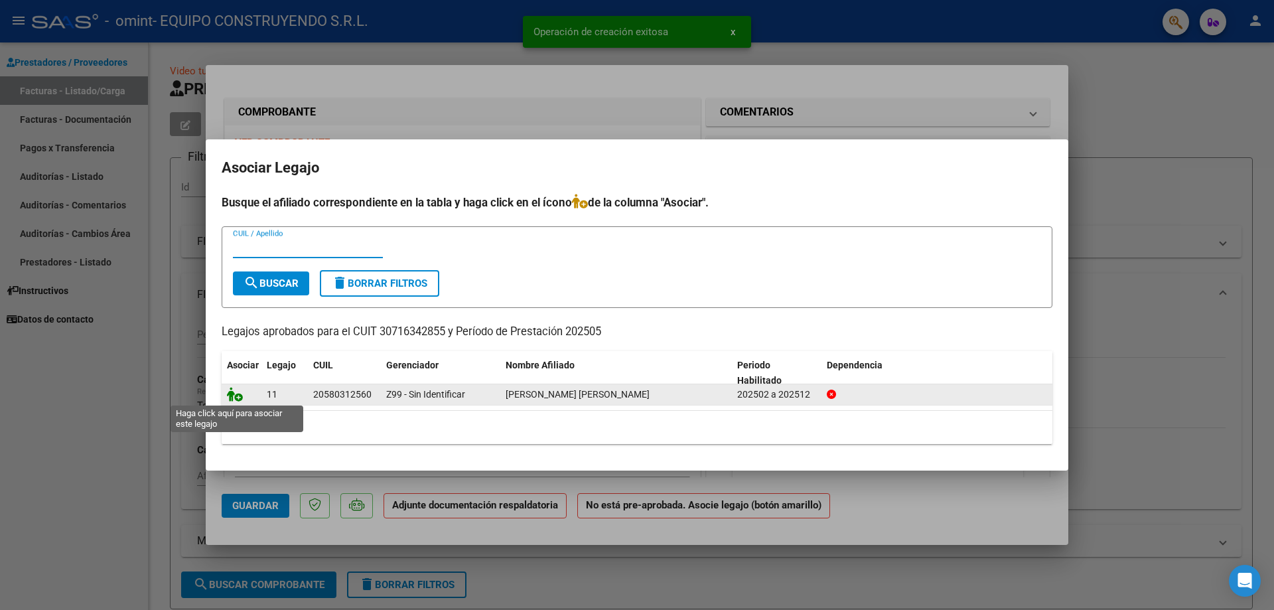
click at [234, 399] on icon at bounding box center [235, 394] width 16 height 15
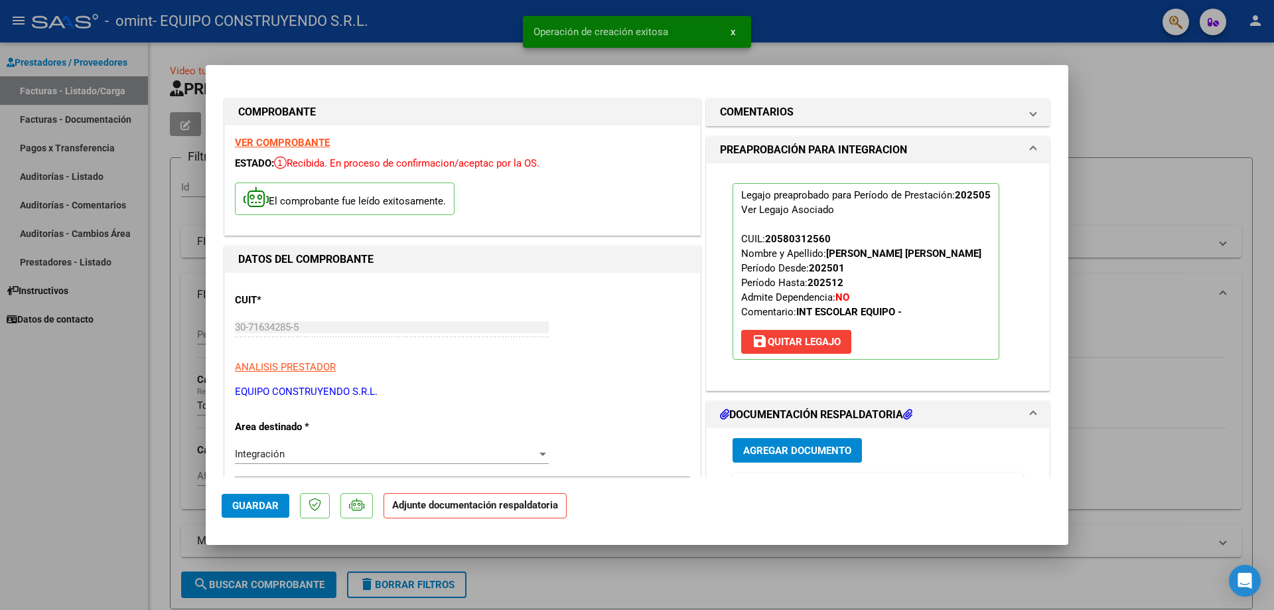
scroll to position [133, 0]
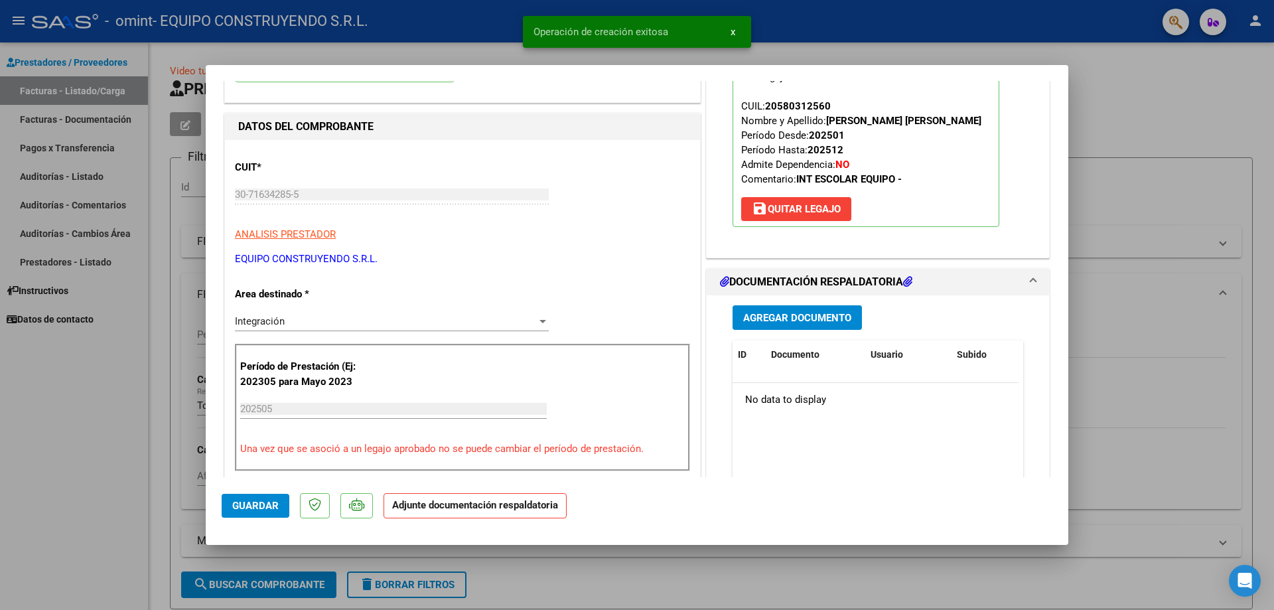
click at [808, 323] on span "Agregar Documento" at bounding box center [797, 318] width 108 height 12
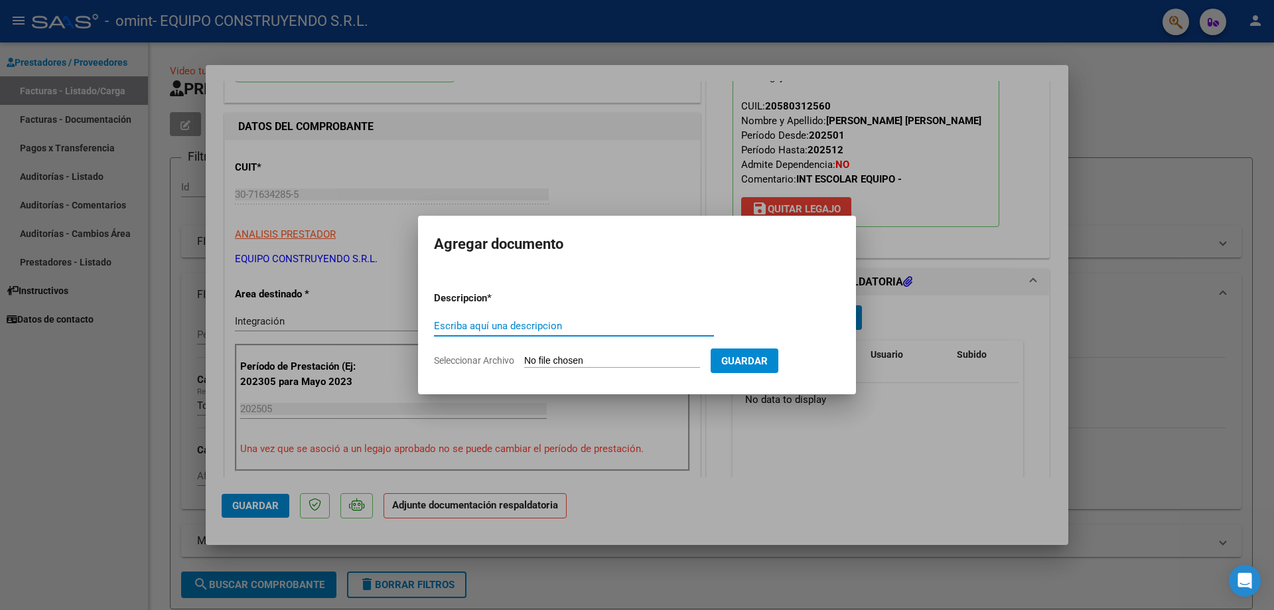
click at [480, 326] on input "Escriba aquí una descripcion" at bounding box center [574, 326] width 280 height 12
type input "planilla mayo"
click at [580, 356] on input "Seleccionar Archivo" at bounding box center [612, 361] width 176 height 13
type input "C:\fakepath\MAYO GALEANO.pdf"
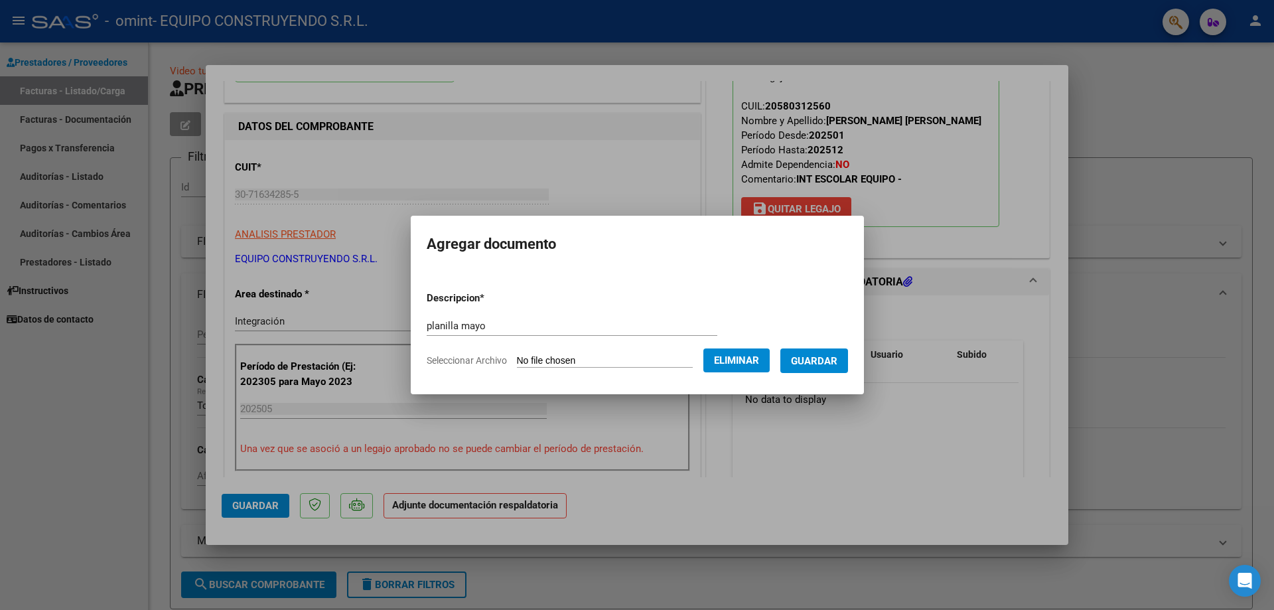
click at [818, 362] on span "Guardar" at bounding box center [814, 361] width 46 height 12
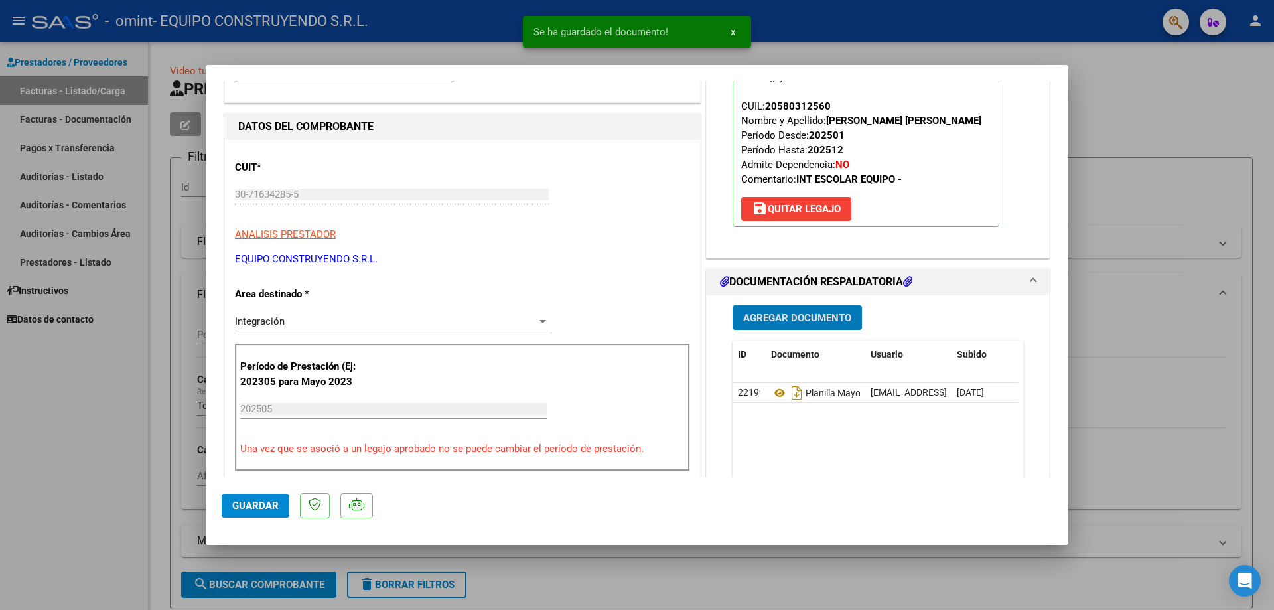
scroll to position [0, 0]
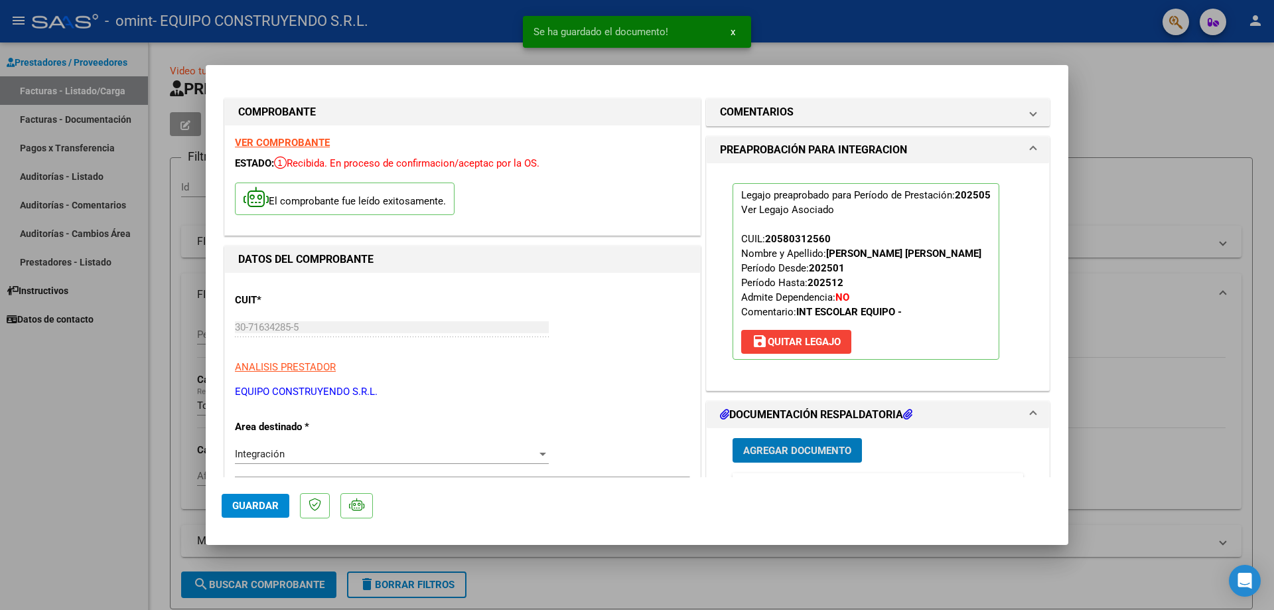
click at [261, 506] on span "Guardar" at bounding box center [255, 506] width 46 height 12
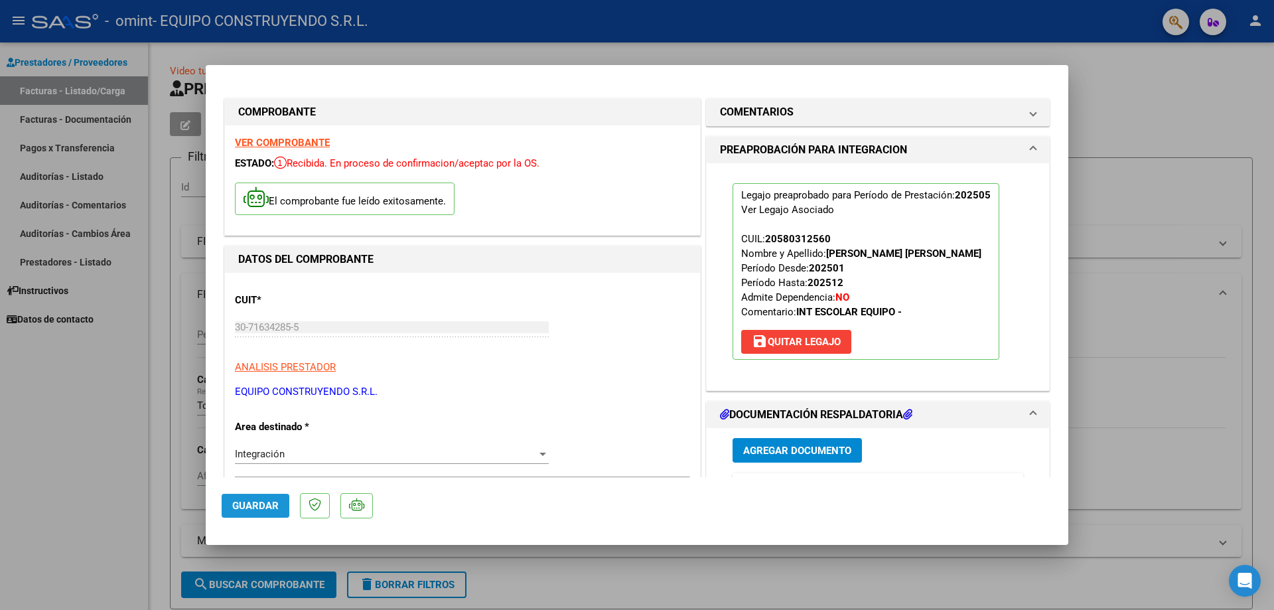
click at [267, 512] on span "Guardar" at bounding box center [255, 506] width 46 height 12
type input "$ 0,00"
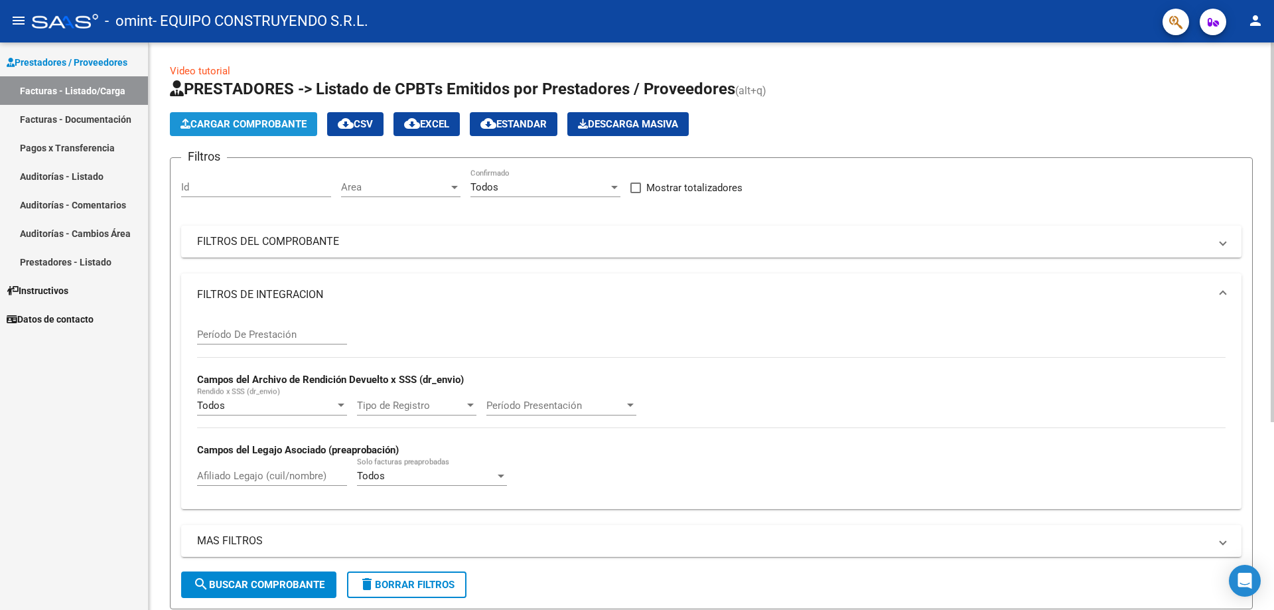
click at [244, 132] on button "Cargar Comprobante" at bounding box center [243, 124] width 147 height 24
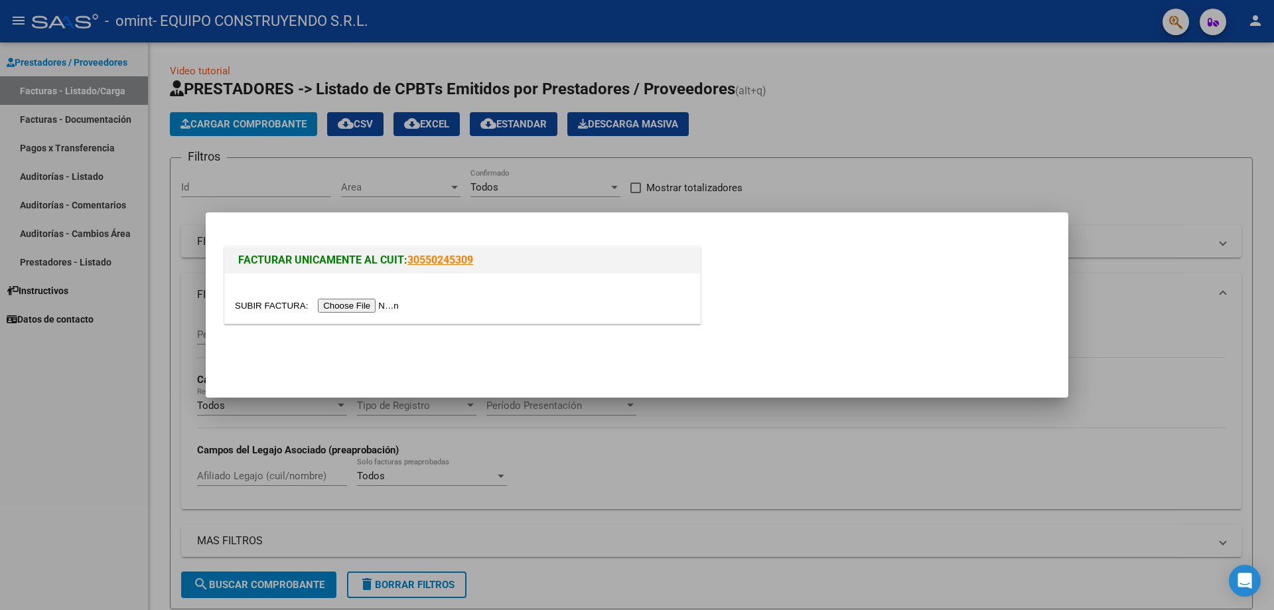
click at [354, 303] on input "file" at bounding box center [319, 306] width 168 height 14
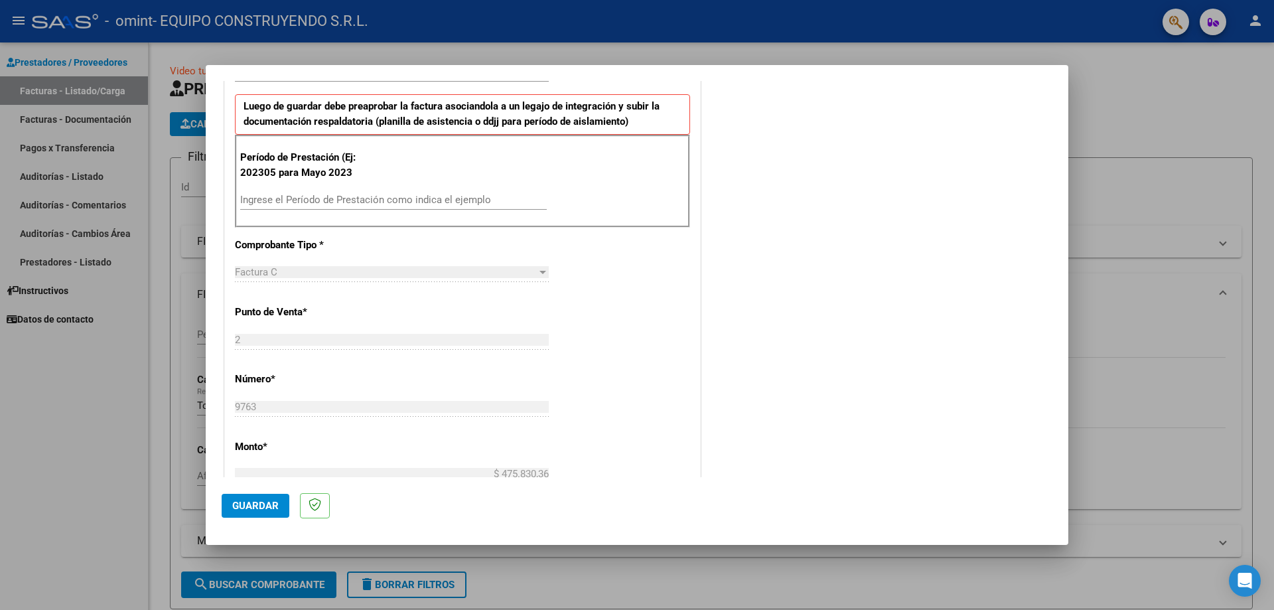
scroll to position [398, 0]
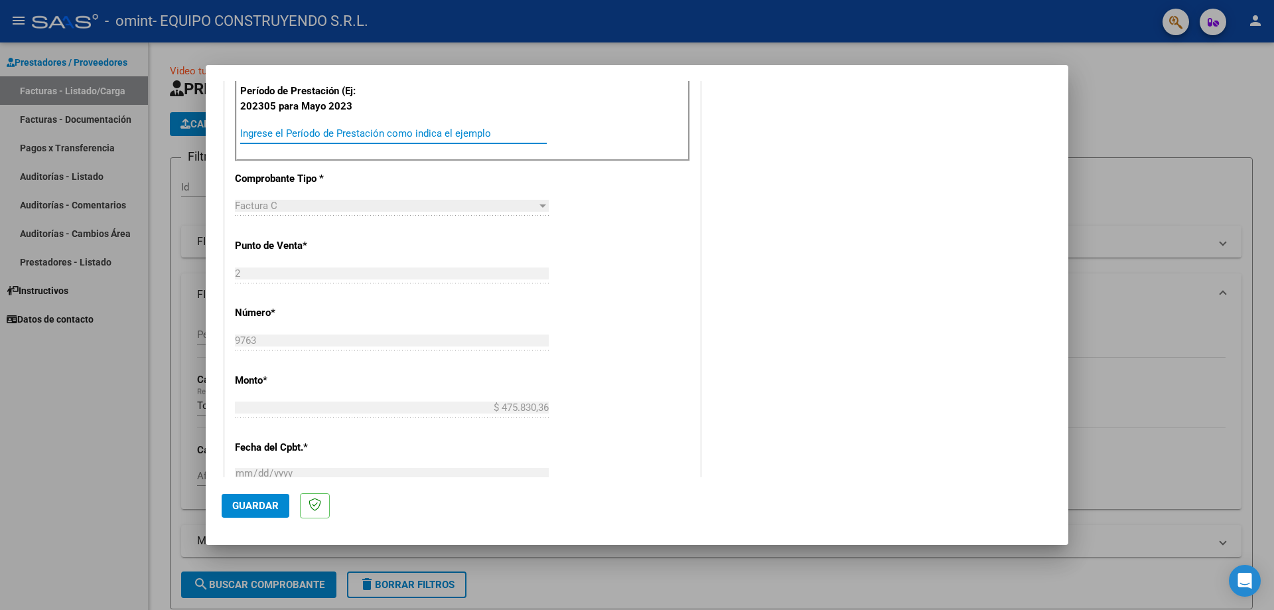
click at [278, 138] on input "Ingrese el Período de Prestación como indica el ejemplo" at bounding box center [393, 133] width 307 height 12
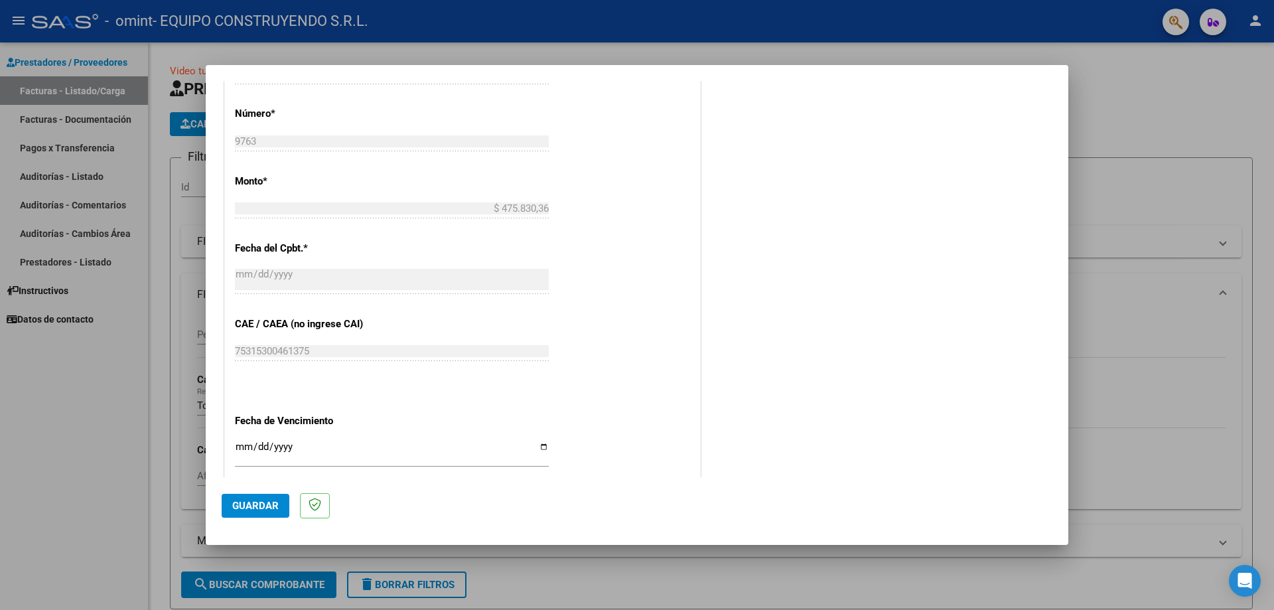
scroll to position [747, 0]
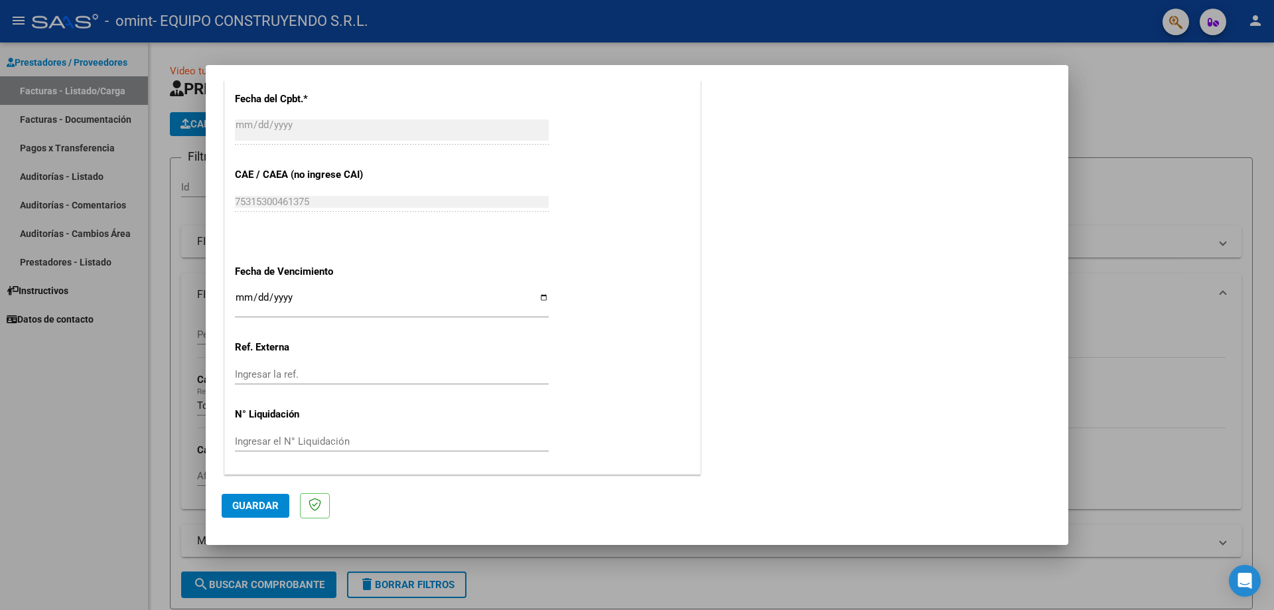
type input "202507"
click at [244, 298] on input "Ingresar la fecha" at bounding box center [392, 302] width 314 height 21
type input "2025-08-11"
click at [258, 512] on span "Guardar" at bounding box center [255, 506] width 46 height 12
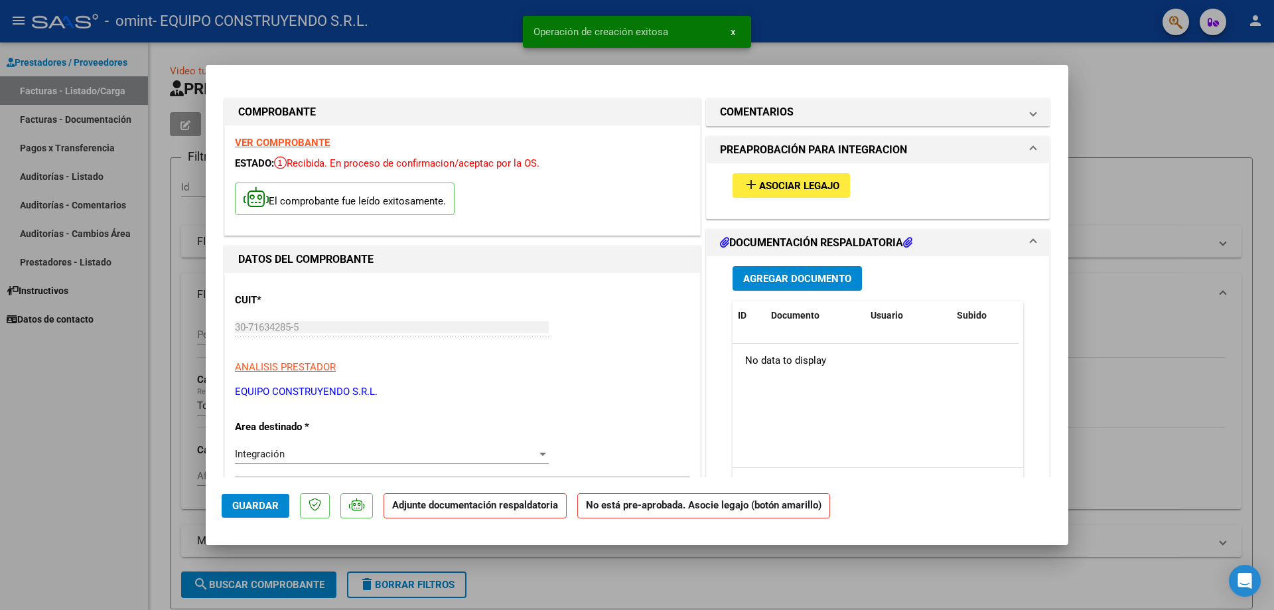
click at [801, 171] on div "add Asociar Legajo" at bounding box center [878, 185] width 311 height 44
click at [794, 181] on span "Asociar Legajo" at bounding box center [799, 186] width 80 height 12
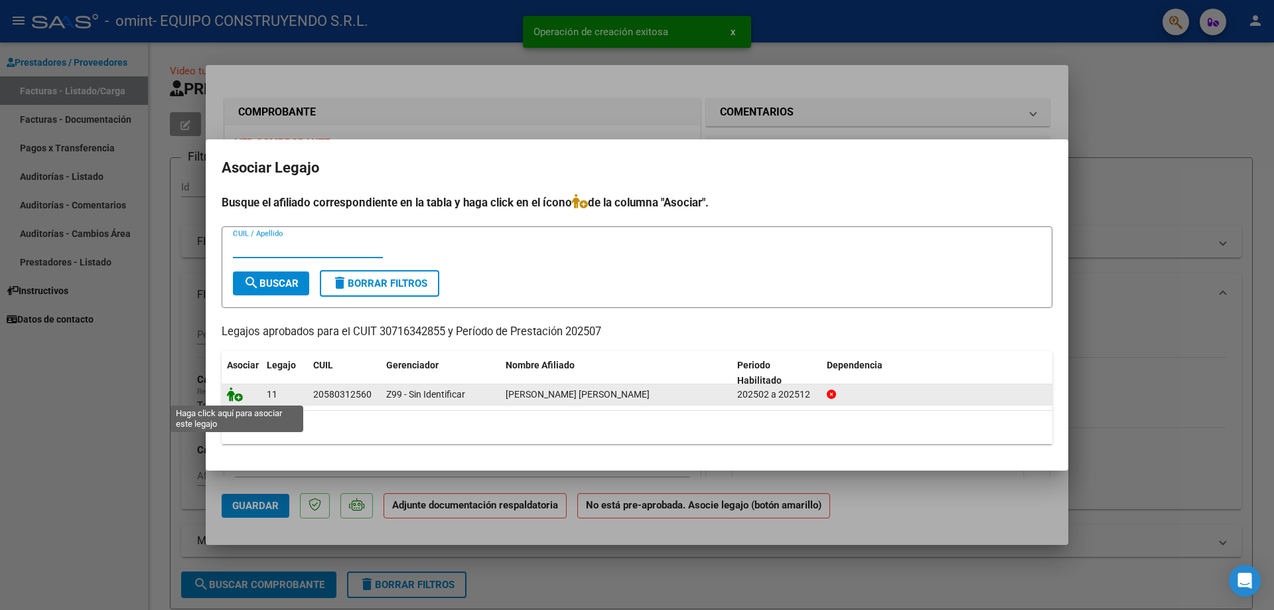
click at [231, 399] on icon at bounding box center [235, 394] width 16 height 15
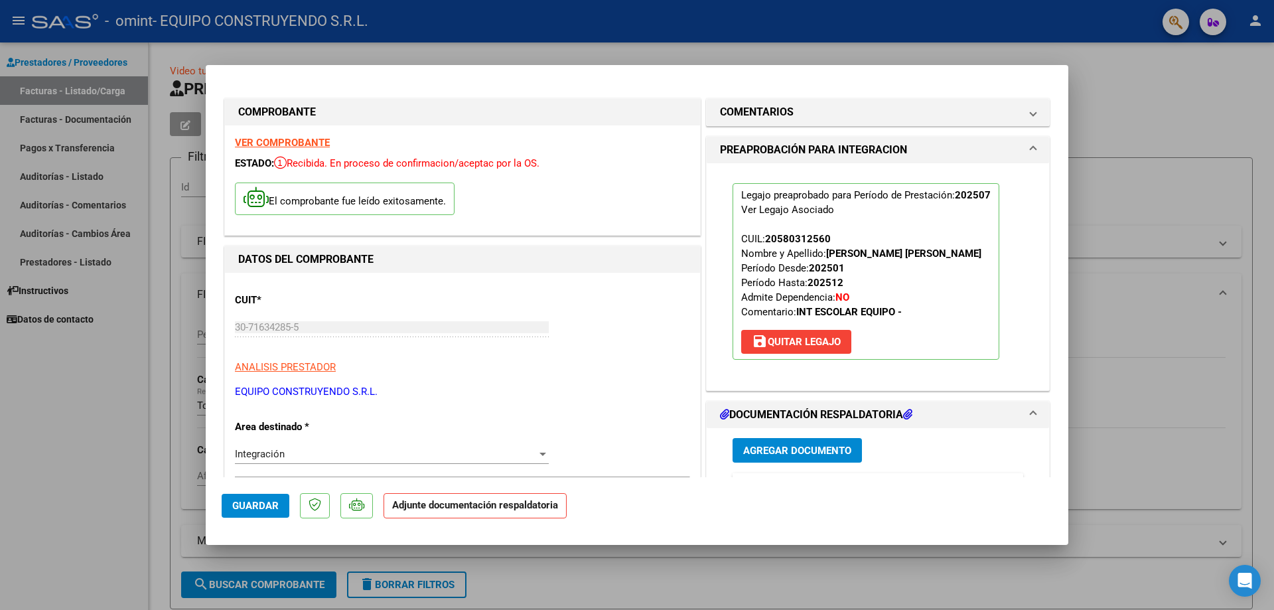
click at [808, 455] on span "Agregar Documento" at bounding box center [797, 451] width 108 height 12
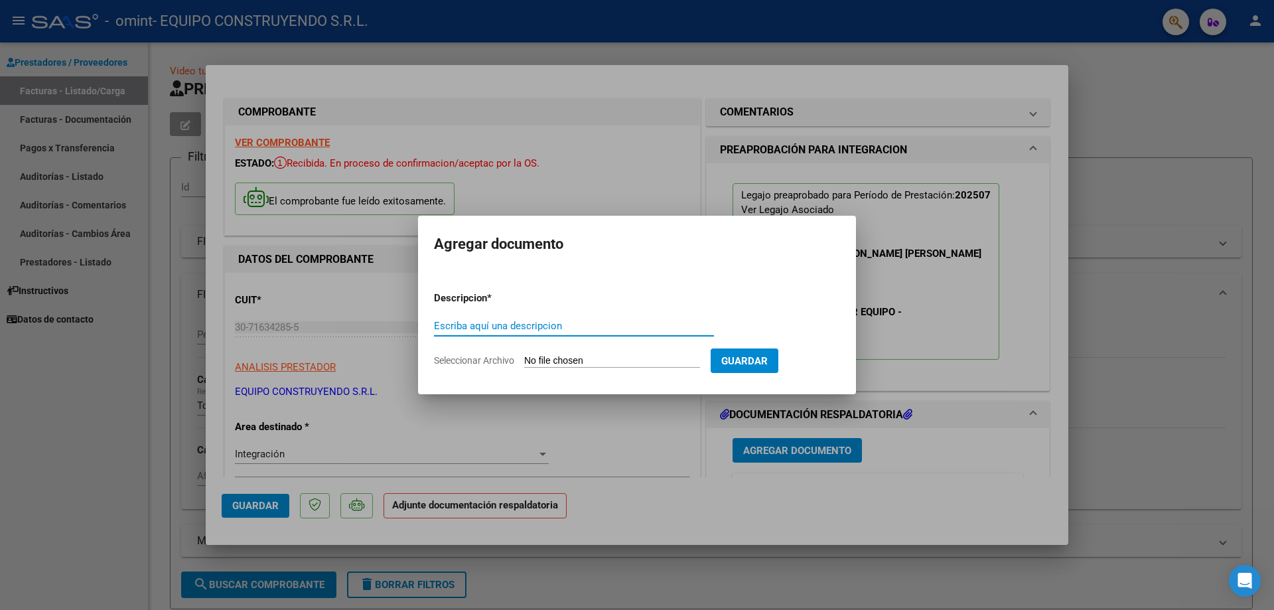
click at [504, 326] on input "Escriba aquí una descripcion" at bounding box center [574, 326] width 280 height 12
type input "planilla julio"
click at [778, 368] on button "Guardar" at bounding box center [745, 360] width 68 height 25
click at [767, 356] on span "Guardar" at bounding box center [744, 361] width 46 height 12
click at [654, 360] on input "Seleccionar Archivo" at bounding box center [612, 361] width 176 height 13
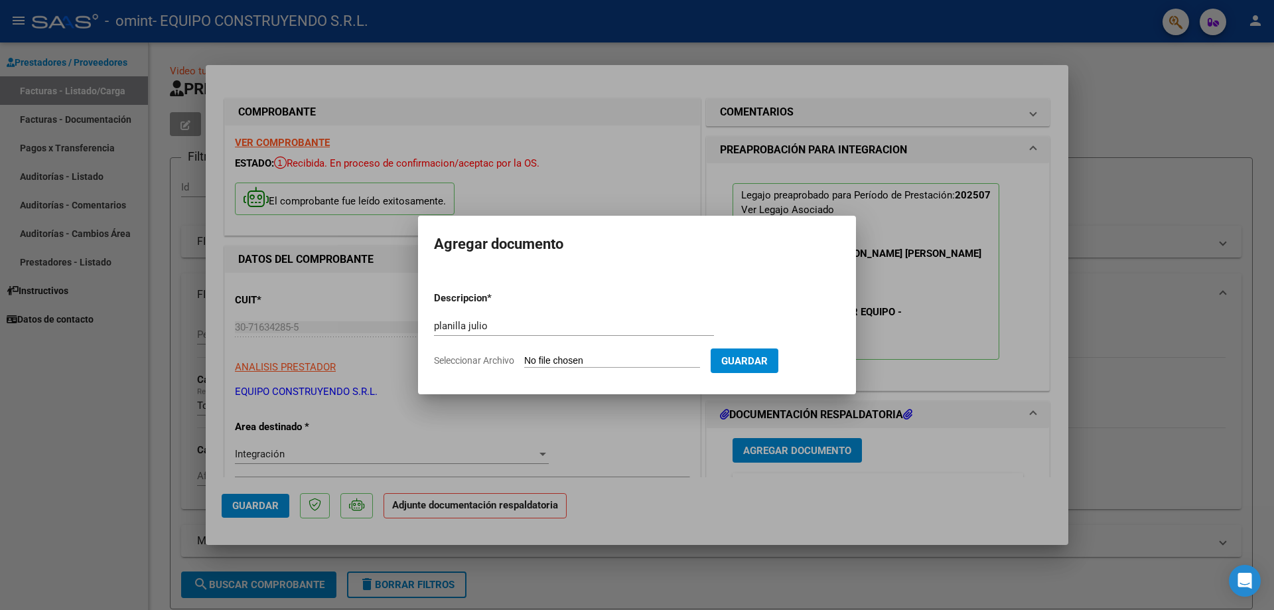
type input "C:\fakepath\JULIO GOMEZ GALEANO.pdf"
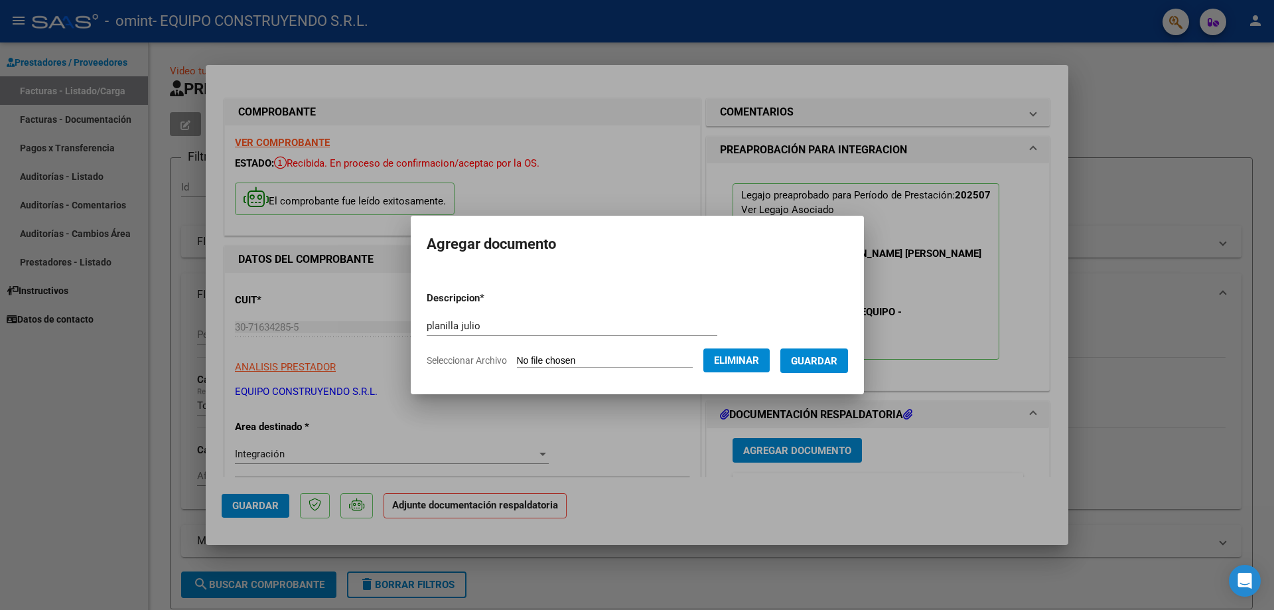
click at [824, 362] on span "Guardar" at bounding box center [814, 361] width 46 height 12
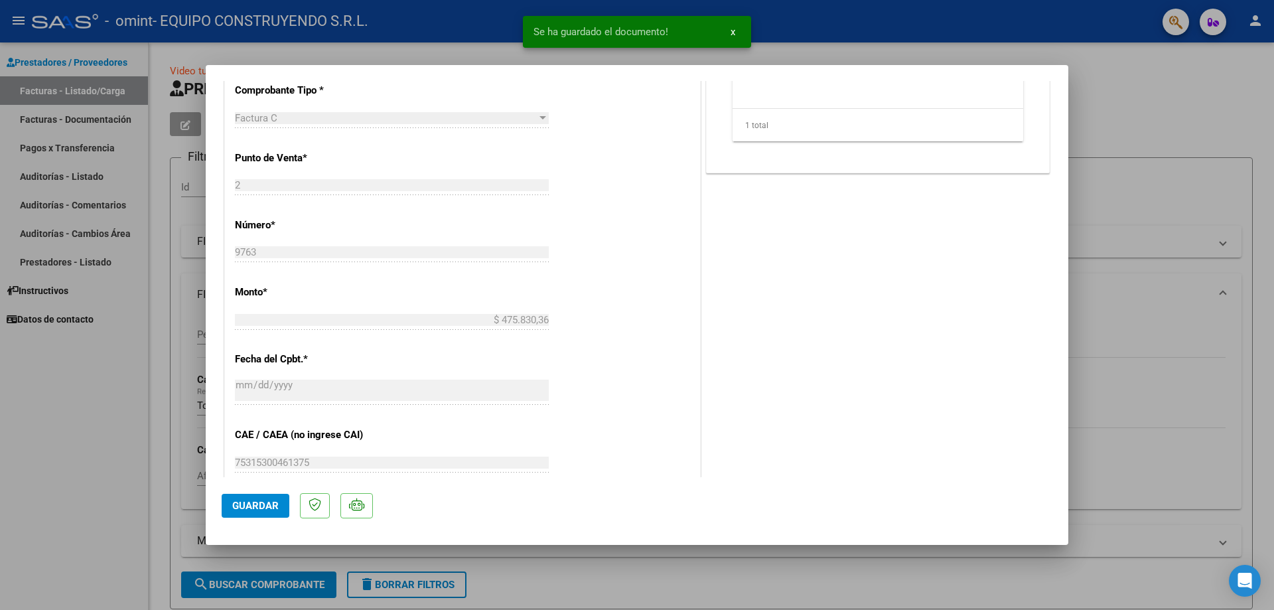
scroll to position [792, 0]
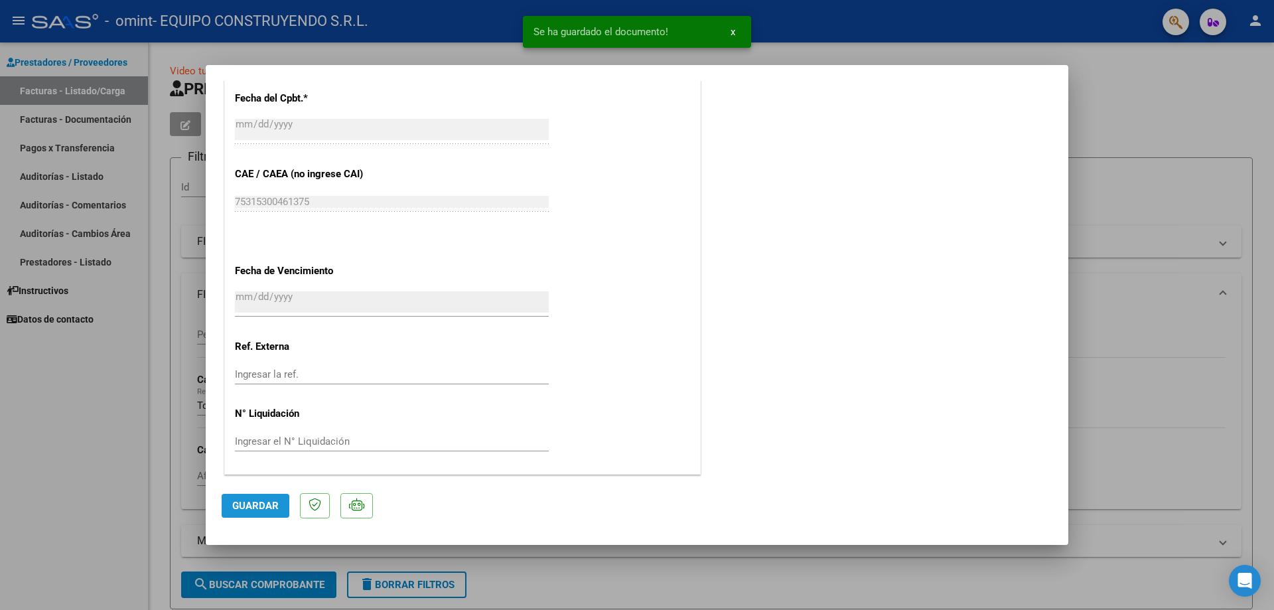
click at [244, 512] on button "Guardar" at bounding box center [256, 506] width 68 height 24
type input "$ 0,00"
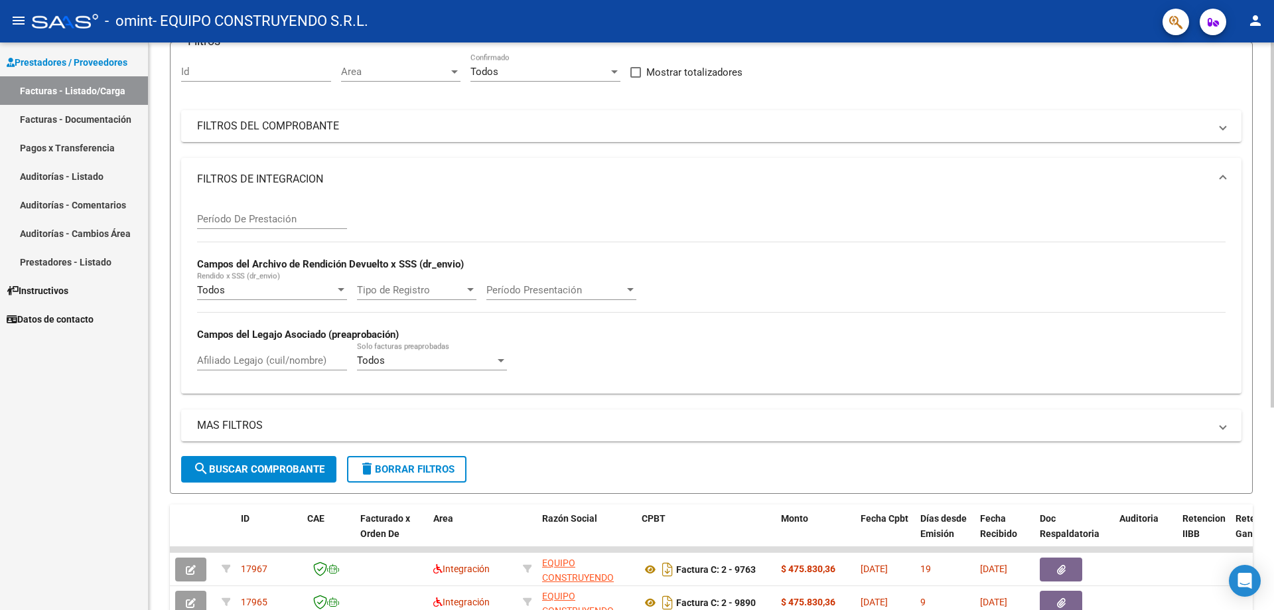
scroll to position [0, 0]
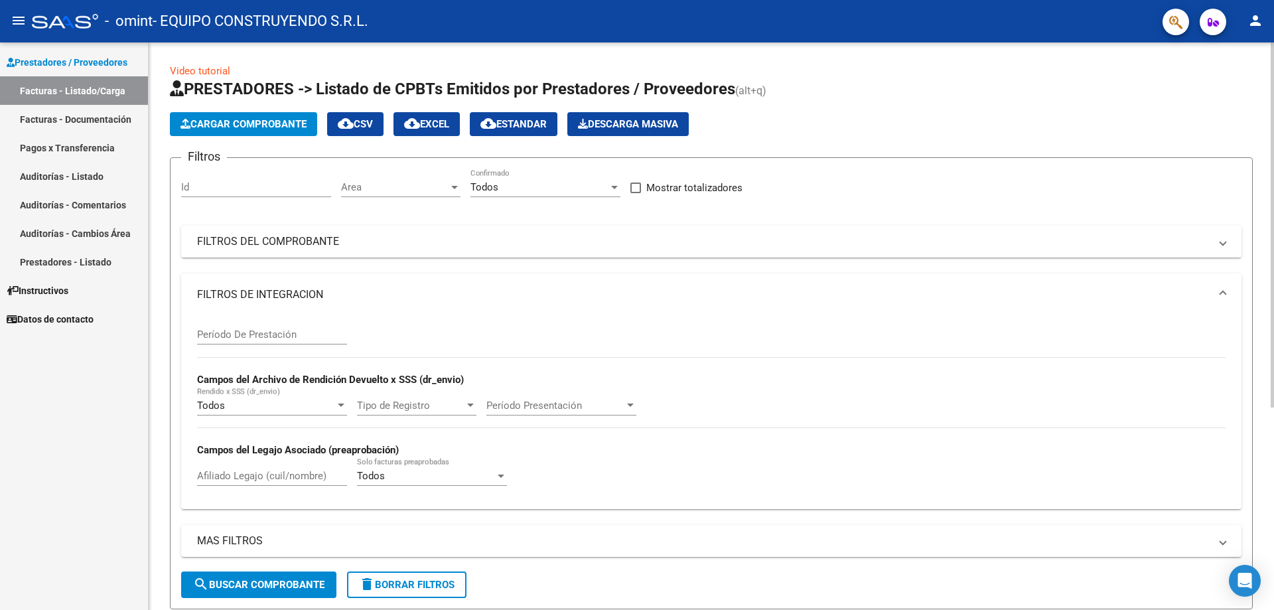
click at [271, 129] on span "Cargar Comprobante" at bounding box center [244, 124] width 126 height 12
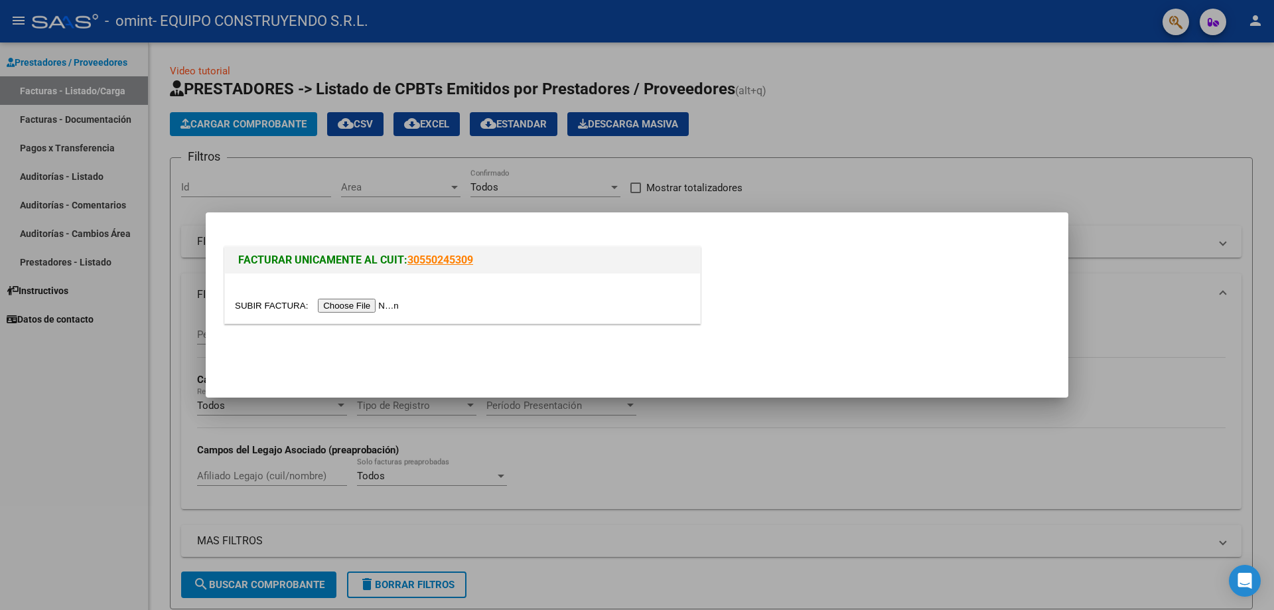
click at [346, 297] on div at bounding box center [462, 298] width 475 height 50
click at [344, 303] on input "file" at bounding box center [319, 306] width 168 height 14
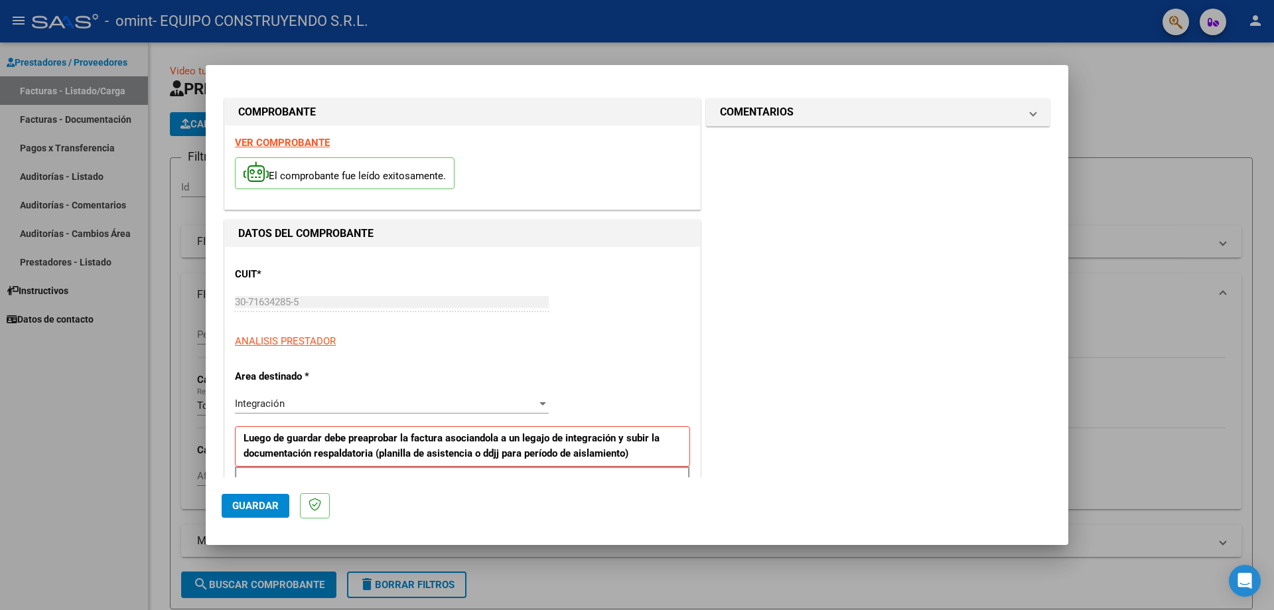
scroll to position [133, 0]
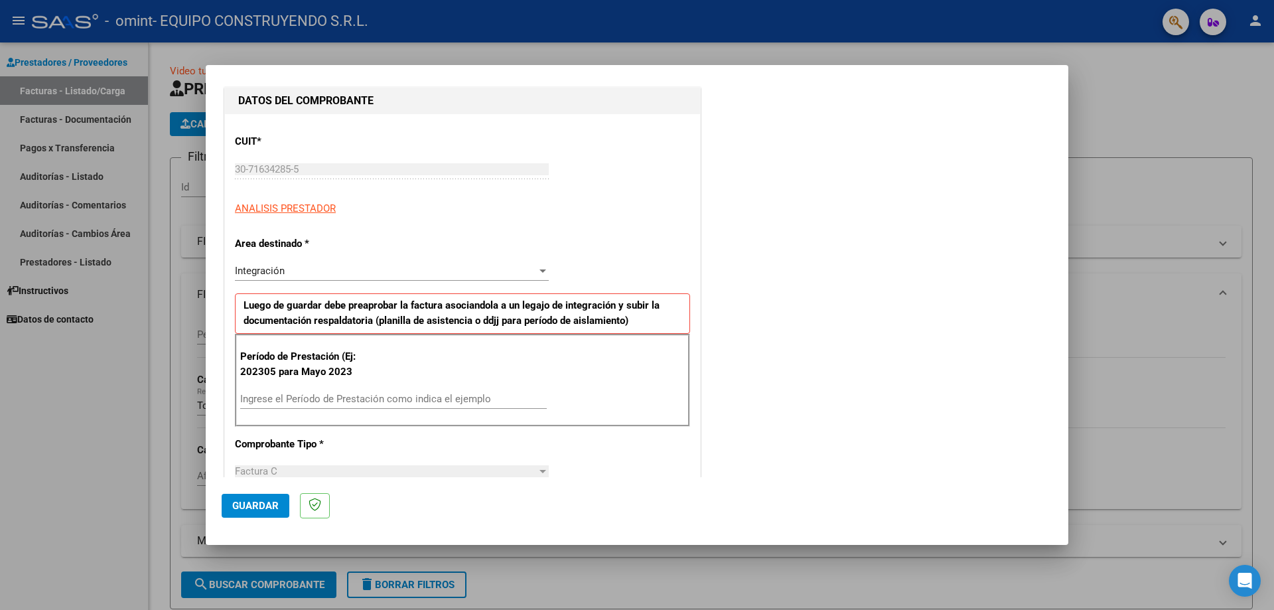
click at [307, 396] on input "Ingrese el Período de Prestación como indica el ejemplo" at bounding box center [393, 399] width 307 height 12
type input "202506"
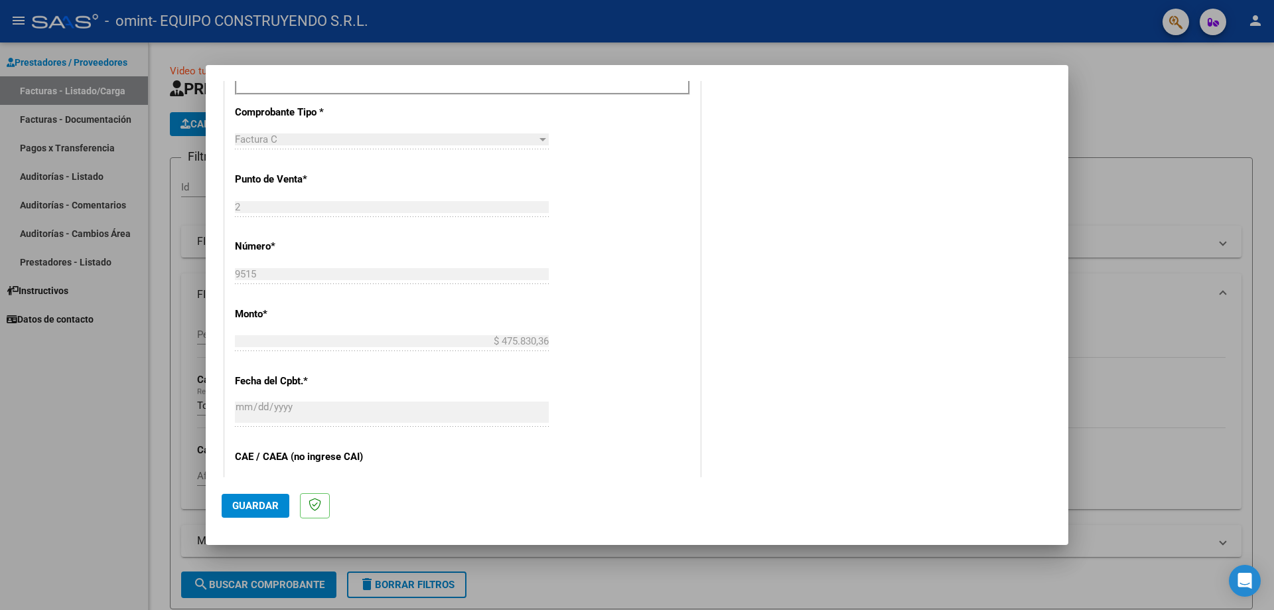
scroll to position [730, 0]
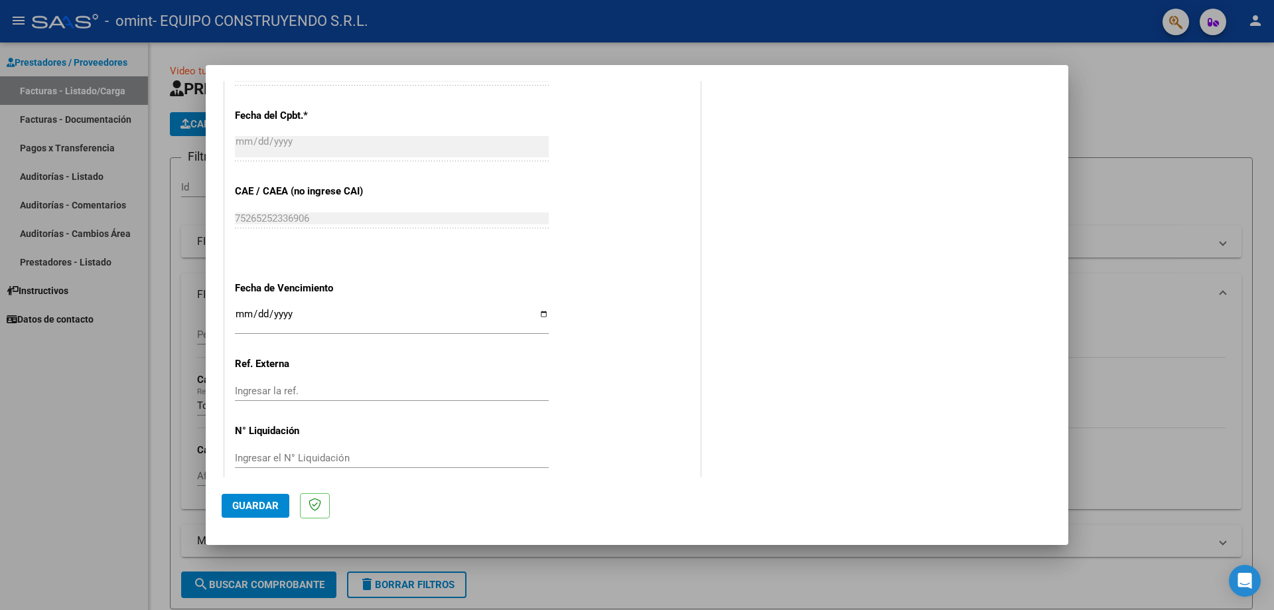
click at [233, 315] on div "CUIT * 30-71634285-5 Ingresar CUIT ANALISIS PRESTADOR Area destinado * Integrac…" at bounding box center [462, 4] width 475 height 974
click at [239, 315] on input "Ingresar la fecha" at bounding box center [392, 319] width 314 height 21
type input "0225-07-11"
type input "2025-07-11"
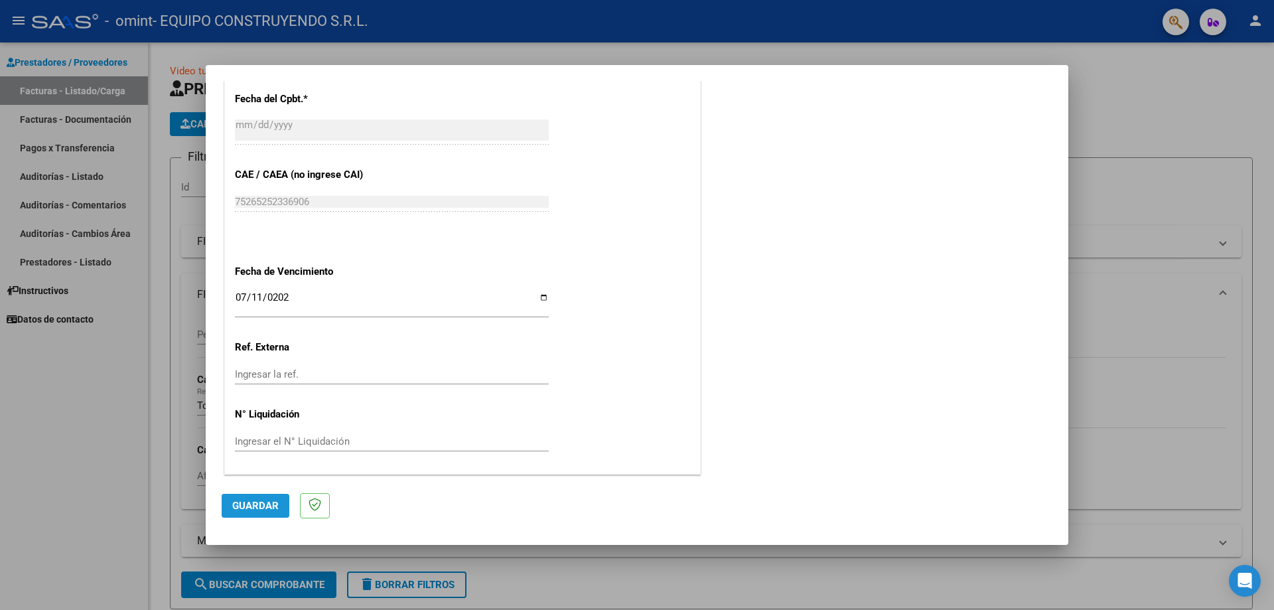
click at [265, 504] on span "Guardar" at bounding box center [255, 506] width 46 height 12
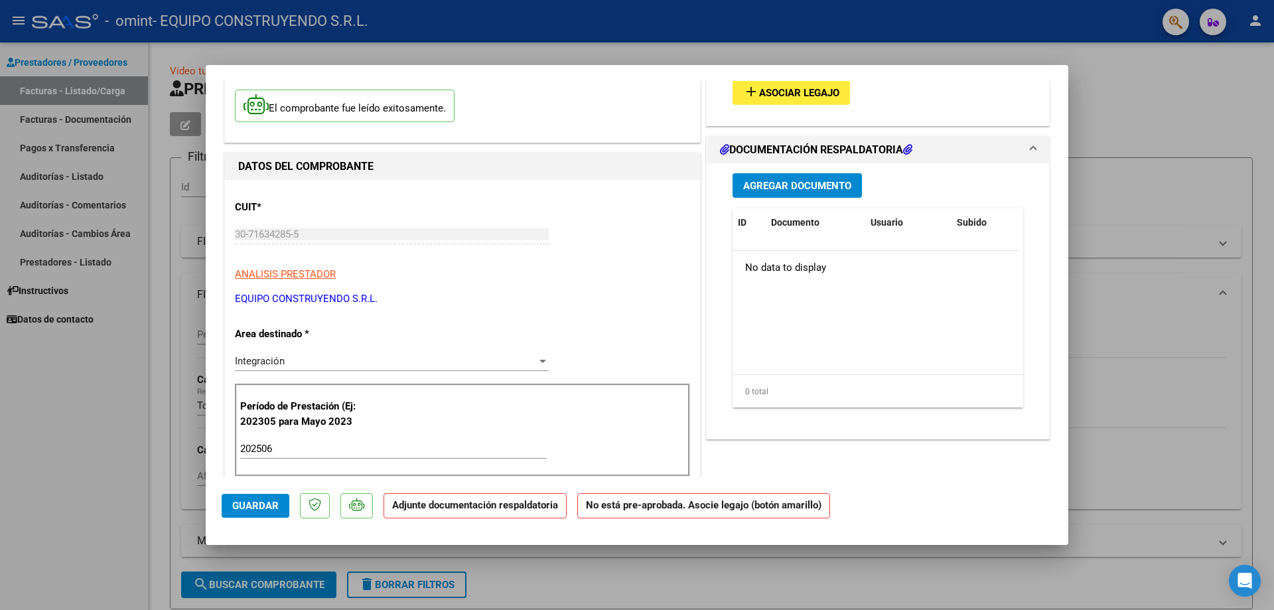
scroll to position [0, 0]
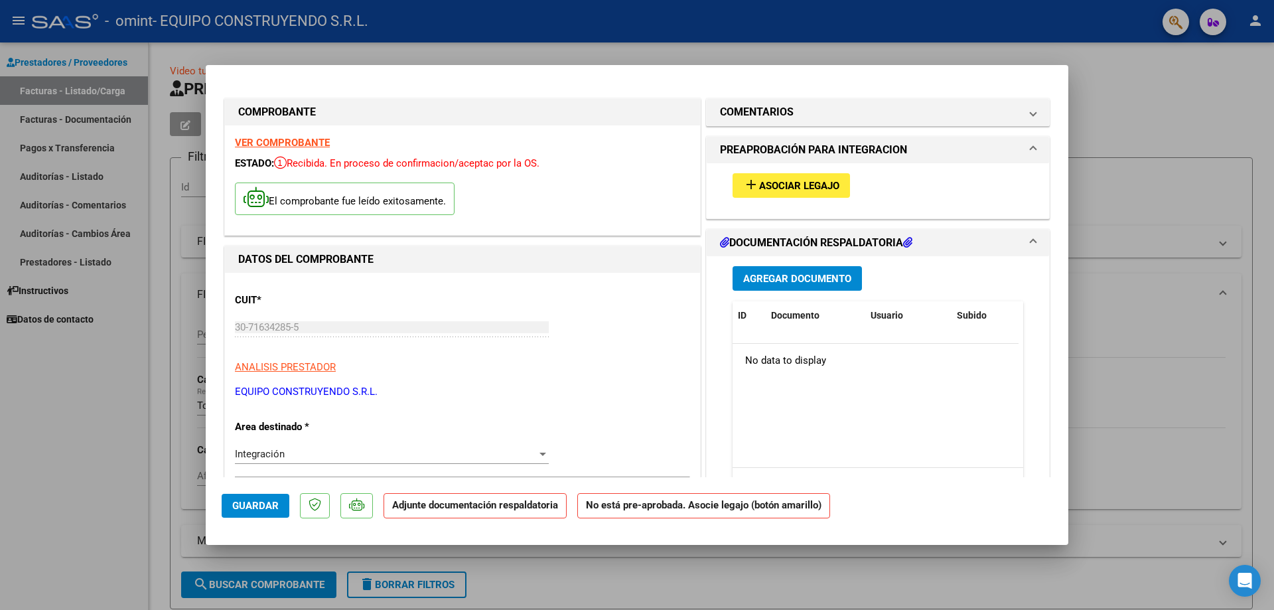
click at [784, 186] on span "Asociar Legajo" at bounding box center [799, 186] width 80 height 12
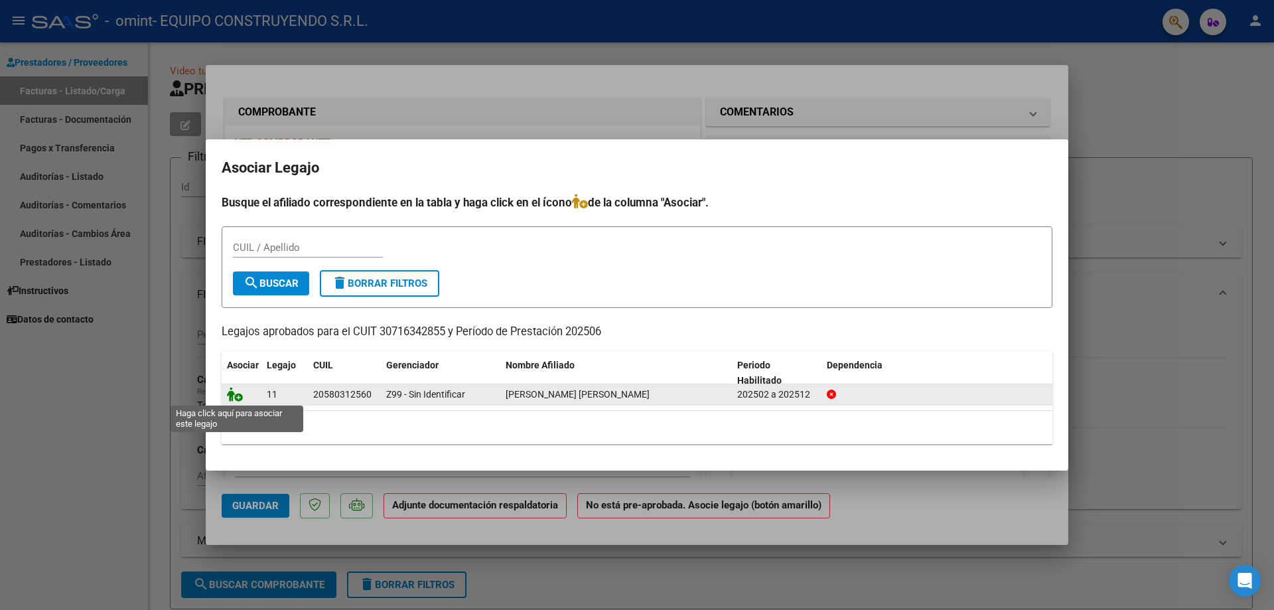
click at [236, 396] on icon at bounding box center [235, 394] width 16 height 15
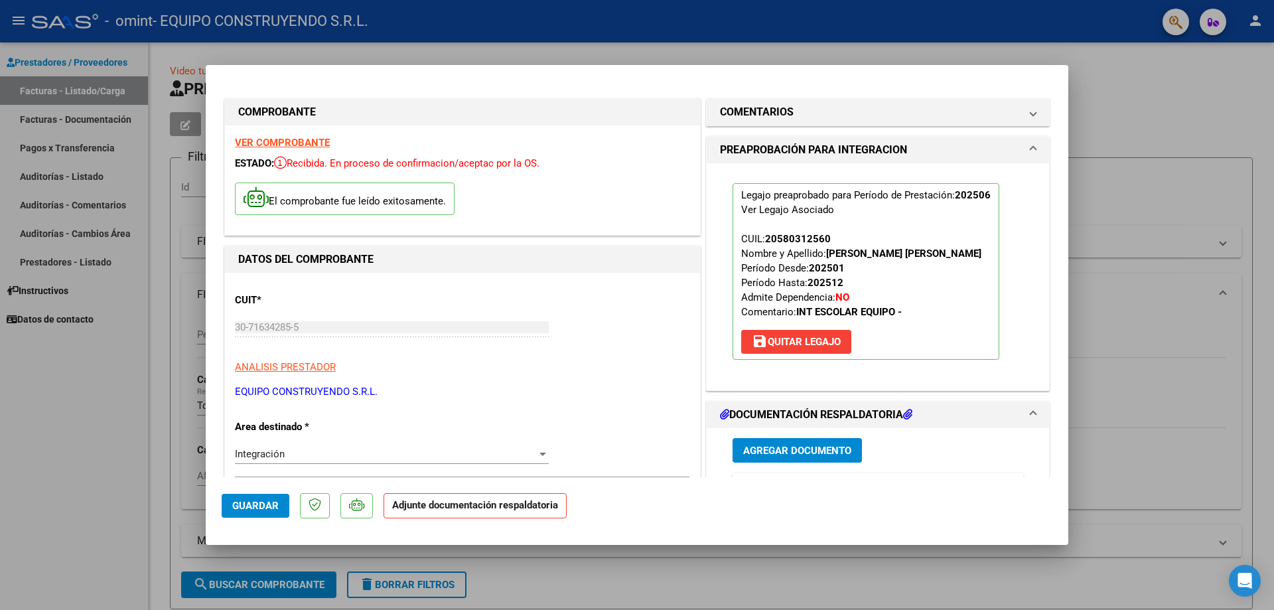
click at [792, 449] on span "Agregar Documento" at bounding box center [797, 451] width 108 height 12
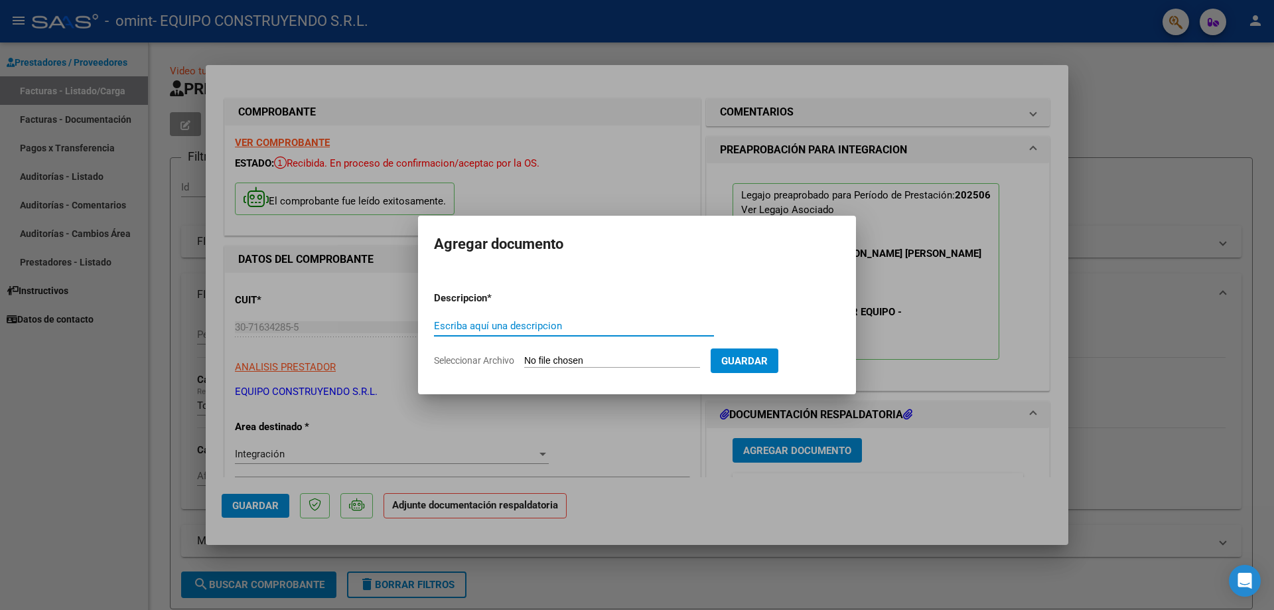
click at [526, 324] on input "Escriba aquí una descripcion" at bounding box center [574, 326] width 280 height 12
type input "planilla junio"
click at [543, 356] on input "Seleccionar Archivo" at bounding box center [612, 361] width 176 height 13
type input "C:\fakepath\JUNIO GOMEZ GALEANO.pdf"
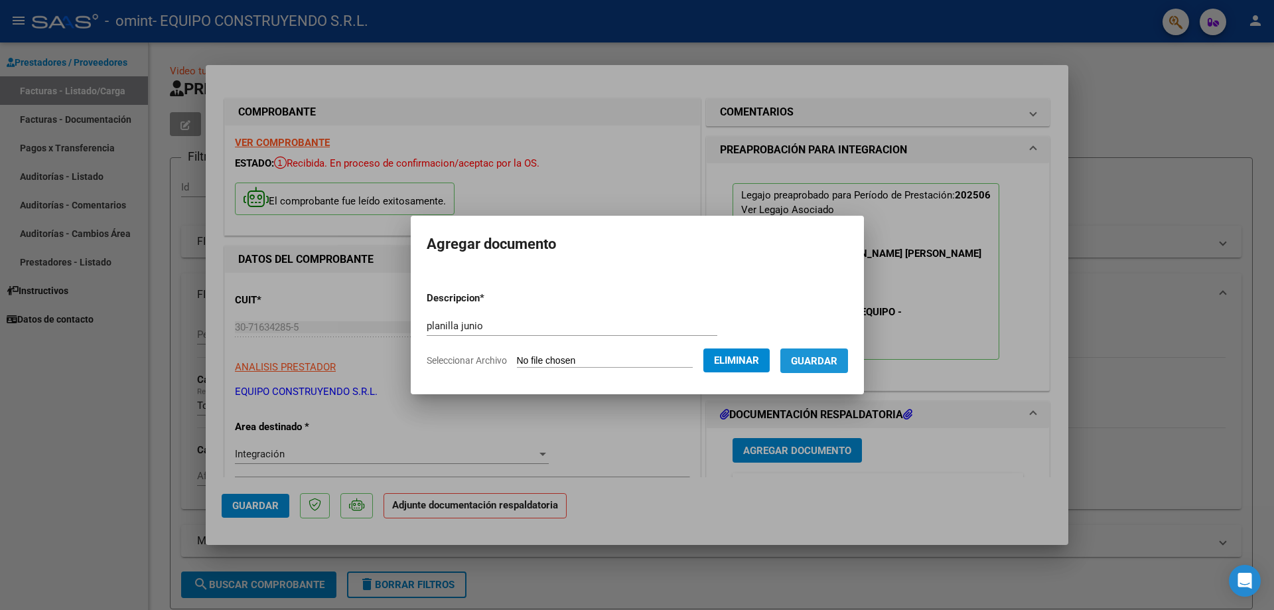
click at [830, 365] on span "Guardar" at bounding box center [814, 361] width 46 height 12
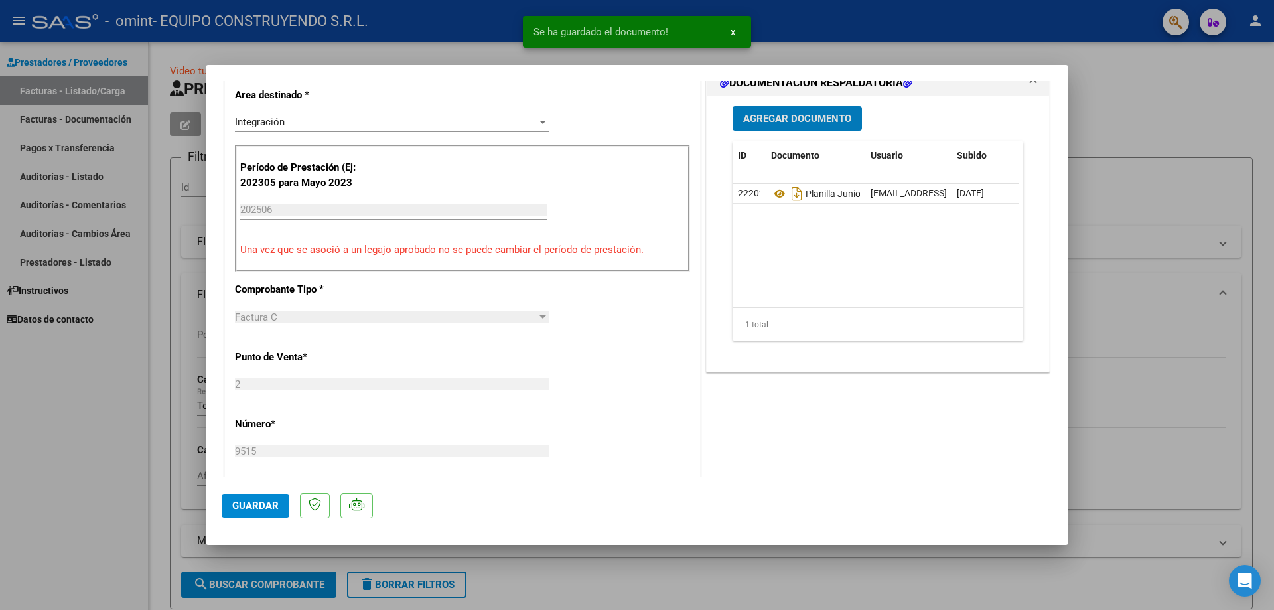
scroll to position [531, 0]
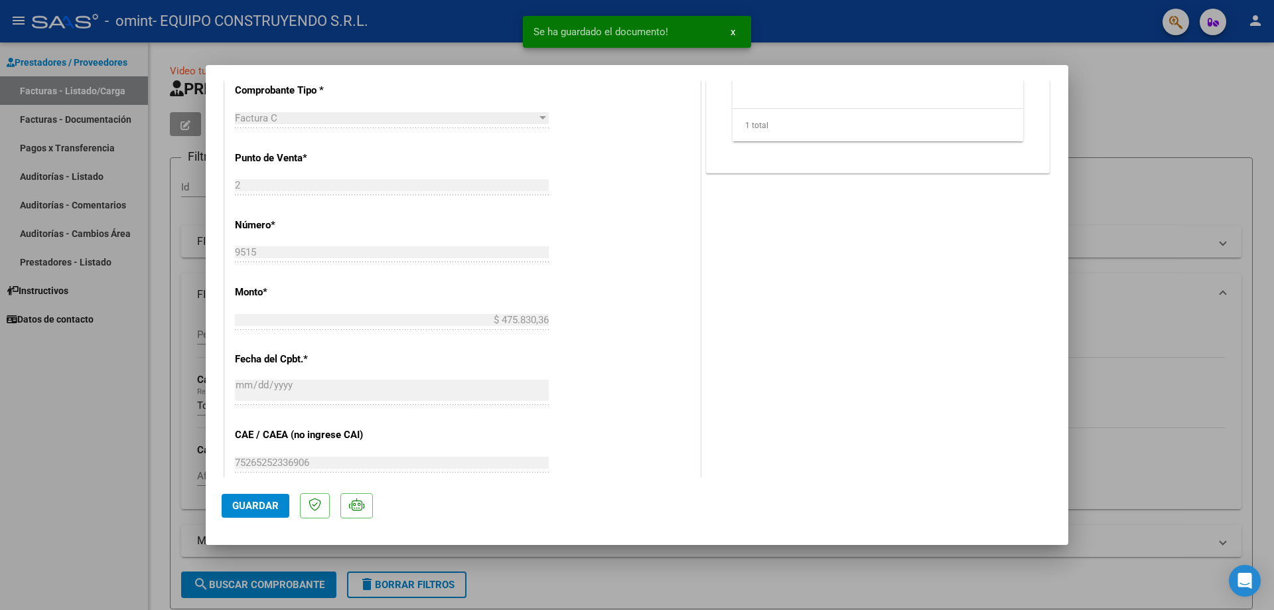
click at [275, 506] on span "Guardar" at bounding box center [255, 506] width 46 height 12
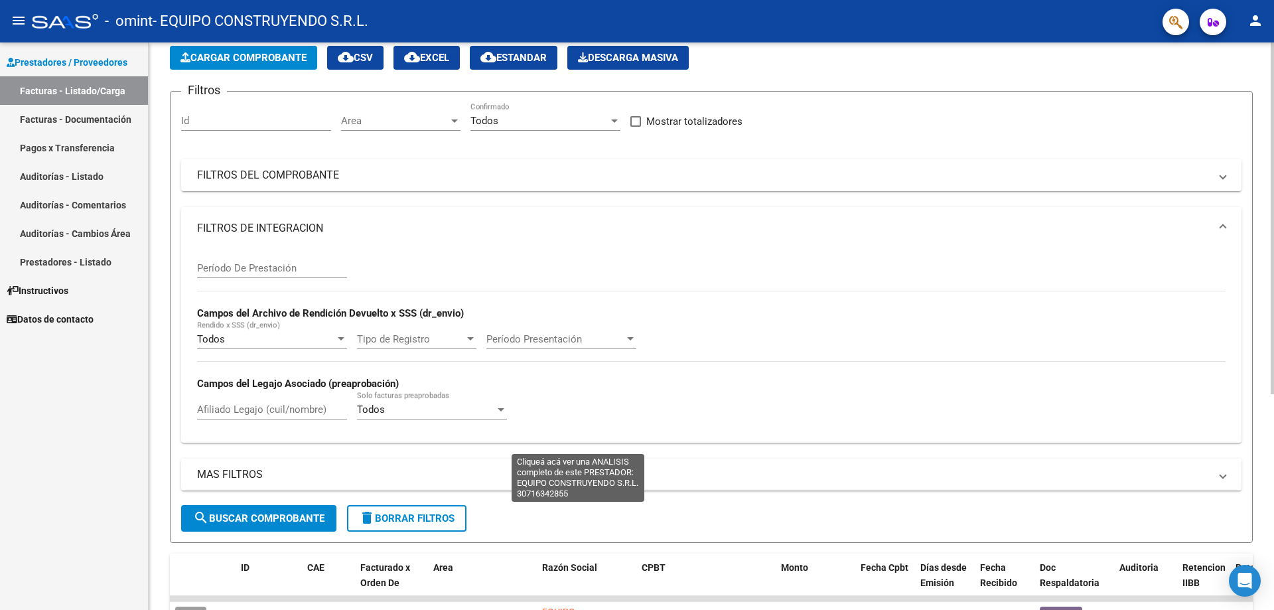
scroll to position [0, 0]
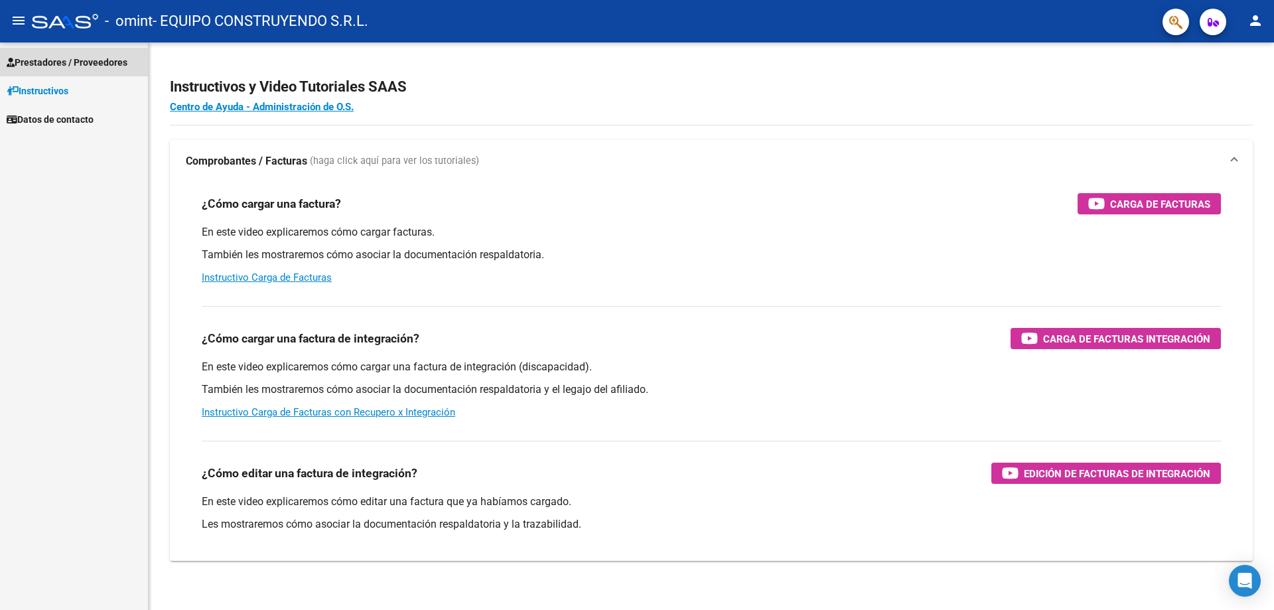
click at [74, 66] on span "Prestadores / Proveedores" at bounding box center [67, 62] width 121 height 15
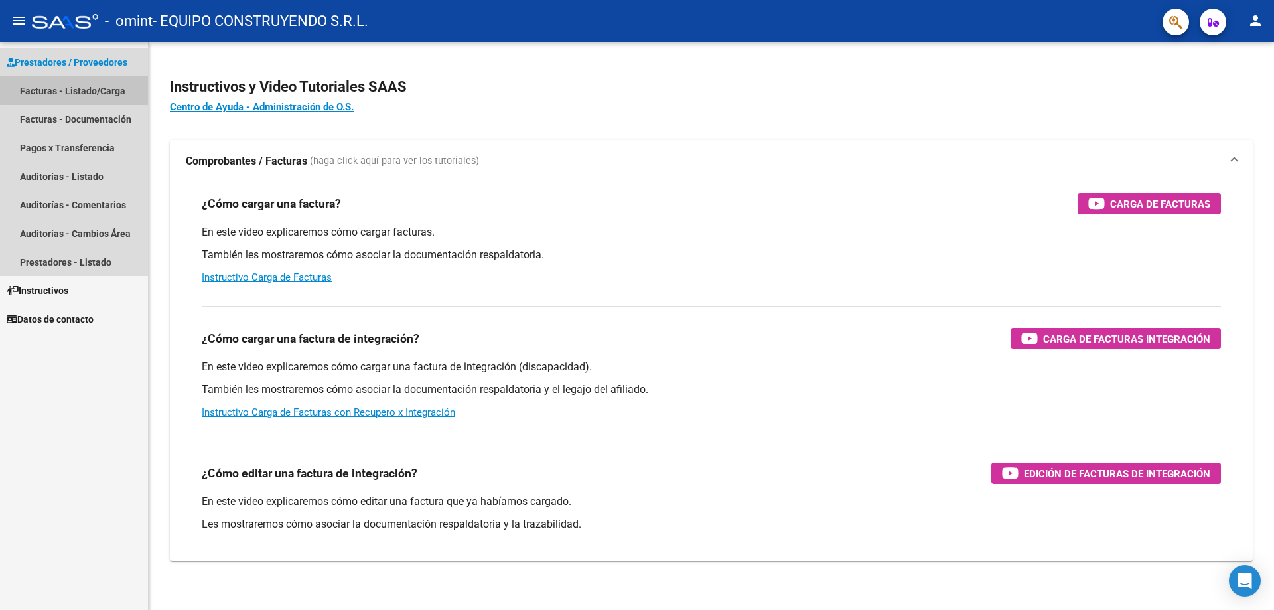
click at [78, 90] on link "Facturas - Listado/Carga" at bounding box center [74, 90] width 148 height 29
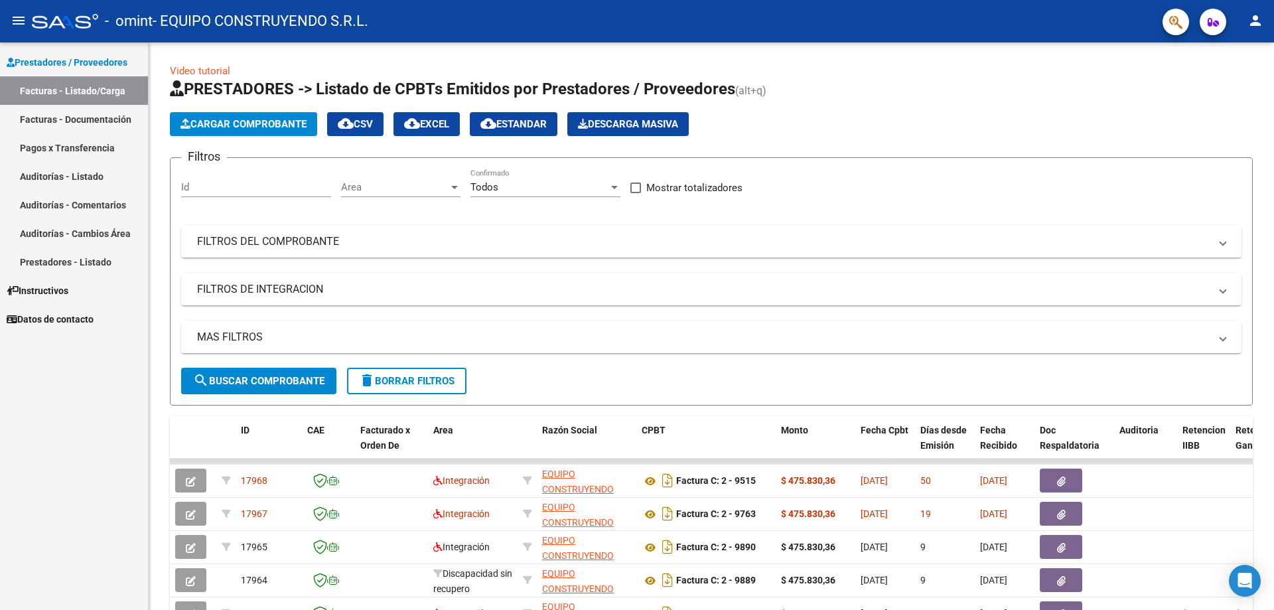
click at [15, 379] on div "Prestadores / Proveedores Facturas - Listado/Carga Facturas - Documentación Pag…" at bounding box center [74, 325] width 148 height 567
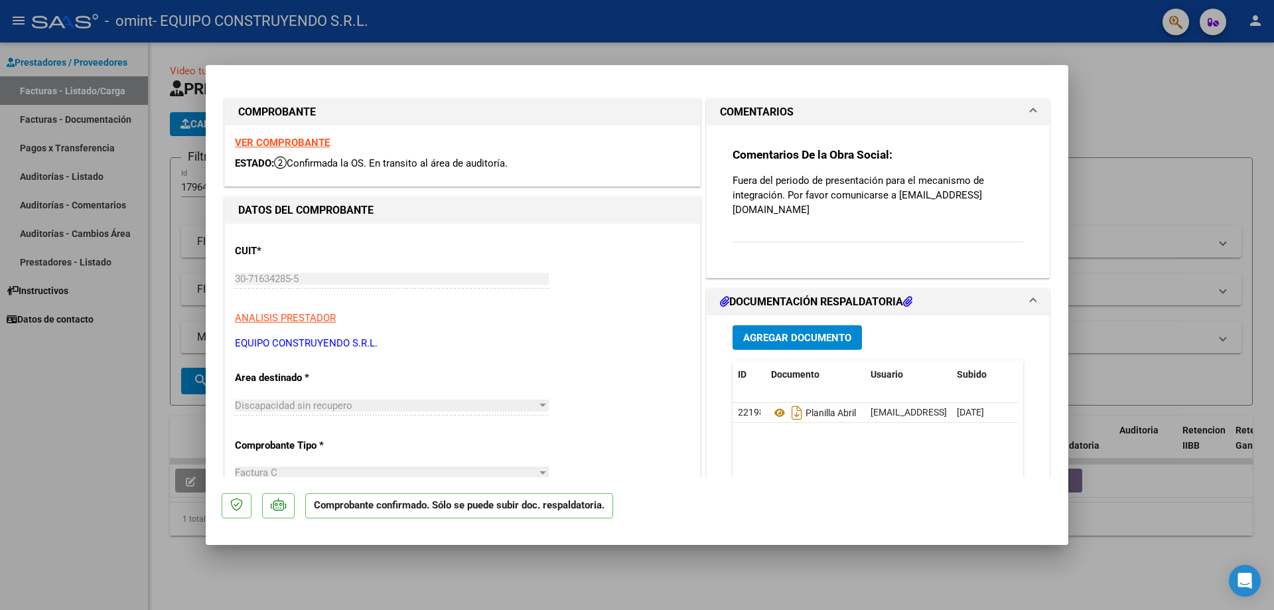
type input "$ 0,00"
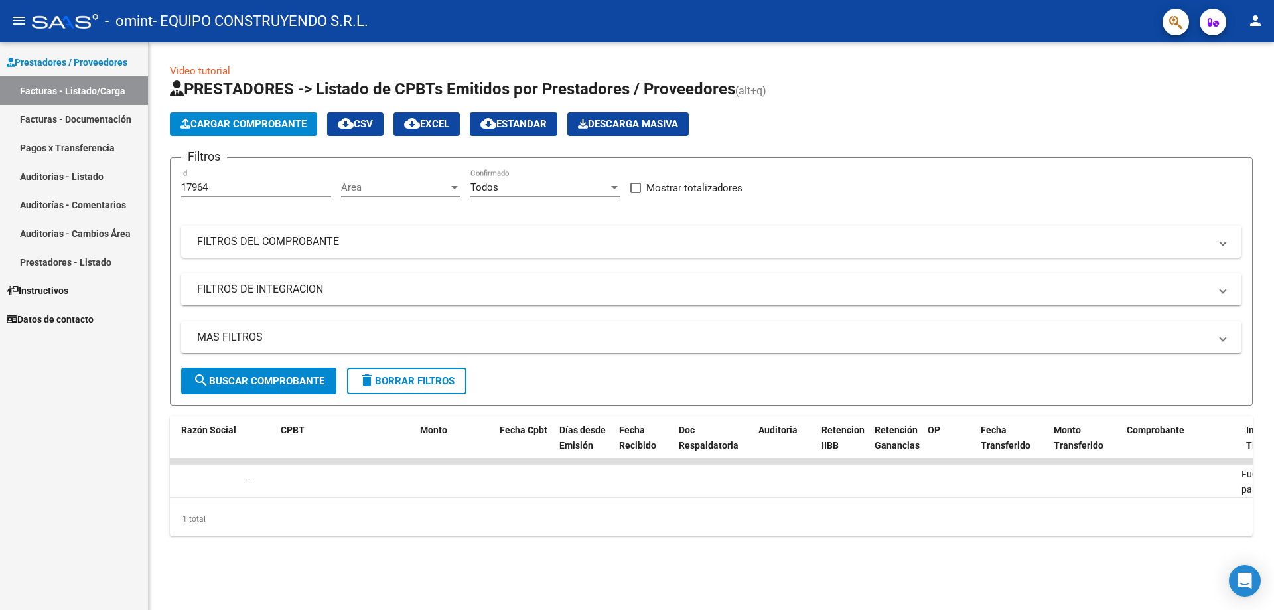
scroll to position [0, 1715]
